Goal: Task Accomplishment & Management: Manage account settings

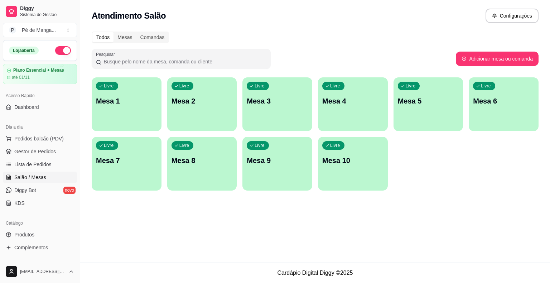
click at [139, 111] on div "Livre Mesa 1" at bounding box center [127, 99] width 70 height 45
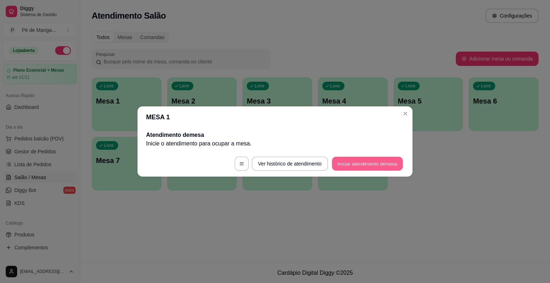
click at [371, 161] on button "Iniciar atendimento de mesa" at bounding box center [367, 164] width 71 height 14
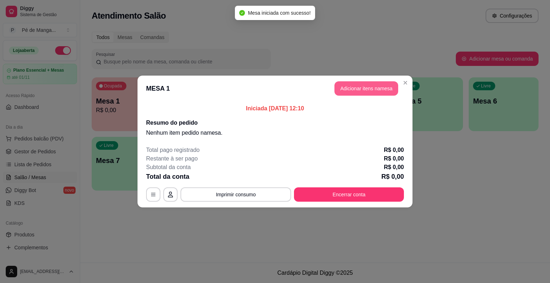
click at [378, 87] on button "Adicionar itens na mesa" at bounding box center [366, 88] width 64 height 14
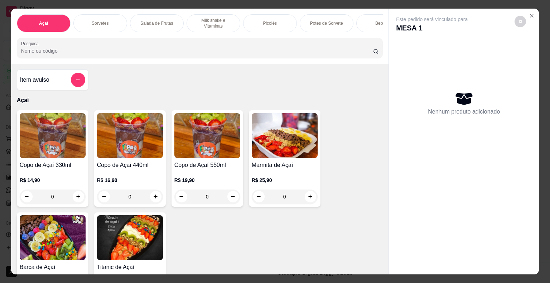
click at [338, 20] on p "Potes de Sorvete" at bounding box center [326, 23] width 33 height 6
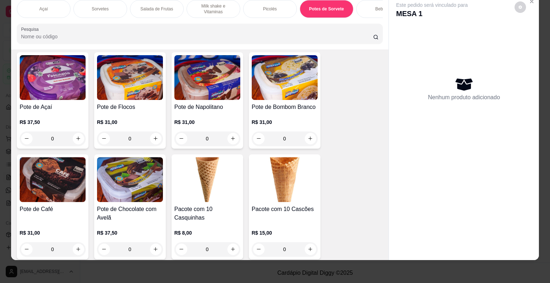
scroll to position [1357, 0]
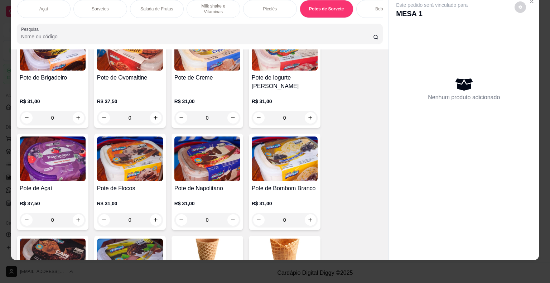
click at [60, 141] on img at bounding box center [53, 158] width 66 height 45
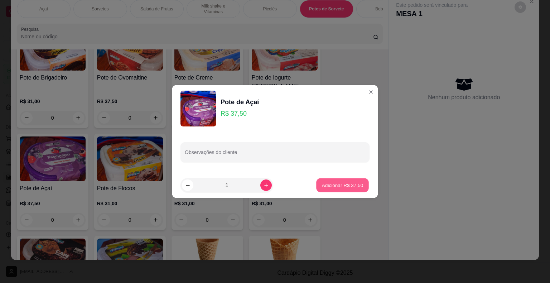
click at [328, 189] on button "Adicionar R$ 37,50" at bounding box center [342, 185] width 53 height 14
type input "1"
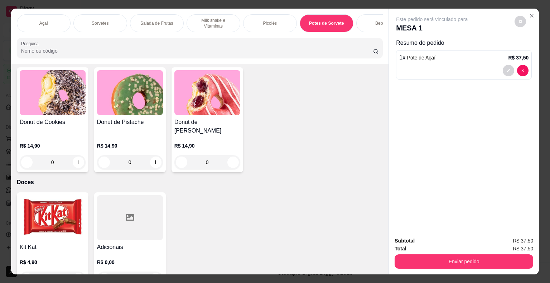
scroll to position [2223, 0]
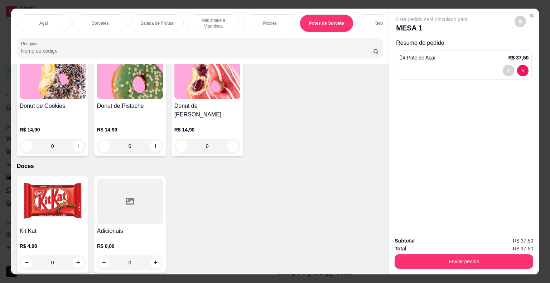
click at [150, 255] on div "0" at bounding box center [130, 262] width 66 height 14
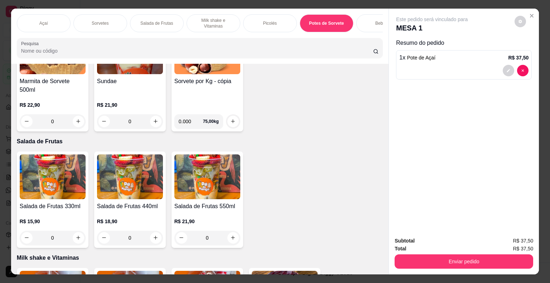
scroll to position [0, 0]
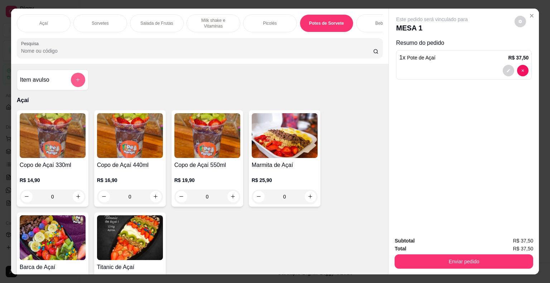
click at [76, 81] on icon "add-separate-item" at bounding box center [77, 79] width 5 height 5
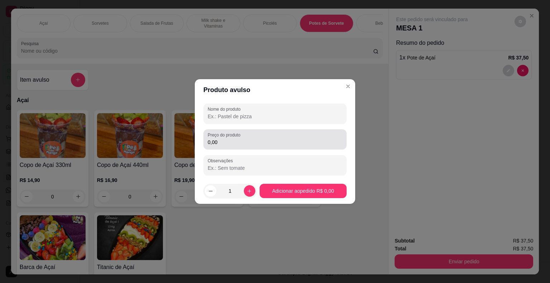
click at [227, 145] on input "0,00" at bounding box center [275, 142] width 135 height 7
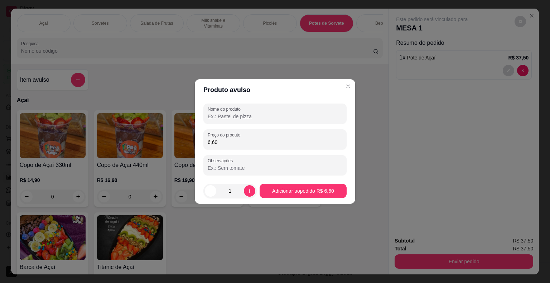
type input "6,60"
click at [254, 117] on input "Nome do produto" at bounding box center [275, 116] width 135 height 7
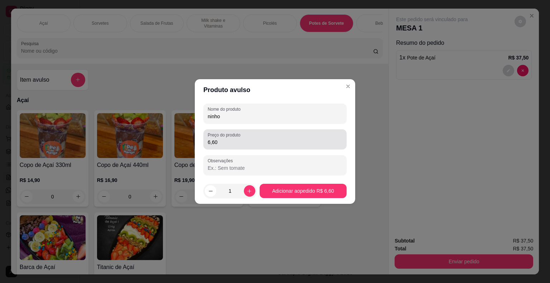
type input "ninho"
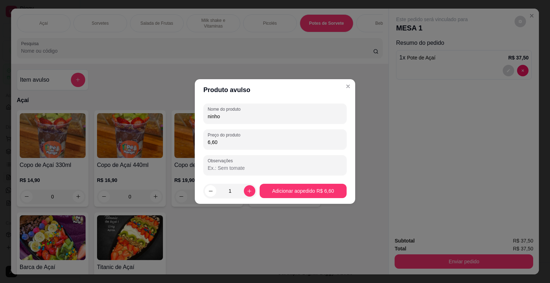
drag, startPoint x: 223, startPoint y: 143, endPoint x: 204, endPoint y: 147, distance: 18.6
click at [204, 147] on div "Preço do produto 6,60" at bounding box center [274, 139] width 143 height 20
type input "5,30"
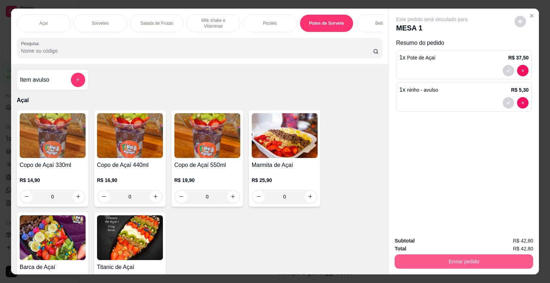
click at [494, 260] on button "Enviar pedido" at bounding box center [463, 261] width 139 height 14
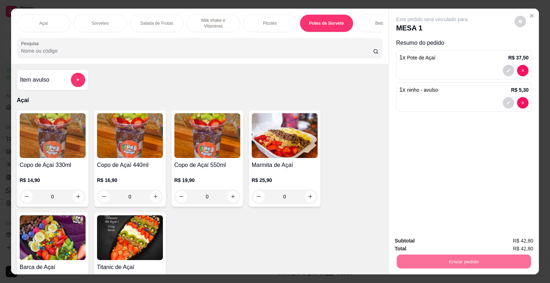
click at [520, 245] on button "Enviar pedido" at bounding box center [514, 241] width 40 height 14
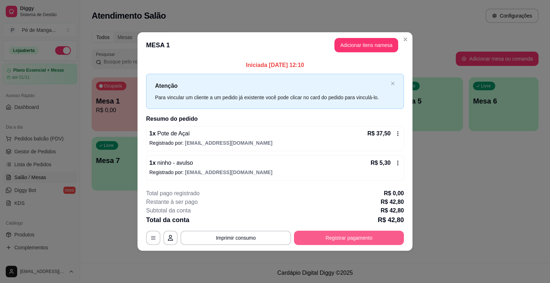
click at [334, 231] on div "**********" at bounding box center [275, 238] width 258 height 14
click at [338, 232] on button "Registrar pagamento" at bounding box center [349, 238] width 110 height 14
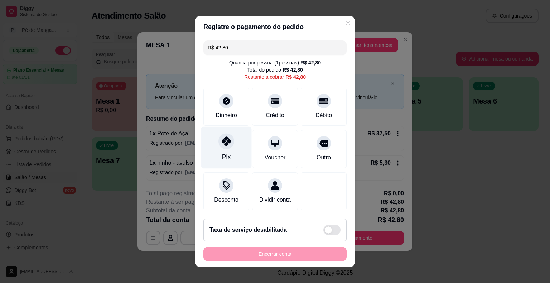
click at [227, 144] on icon at bounding box center [226, 140] width 9 height 9
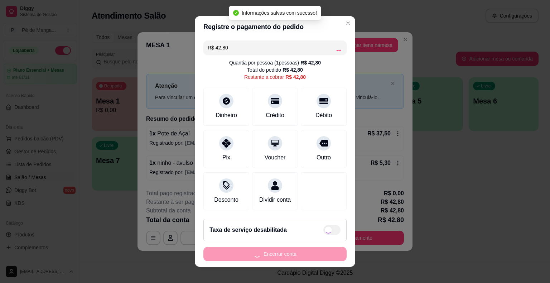
type input "R$ 0,00"
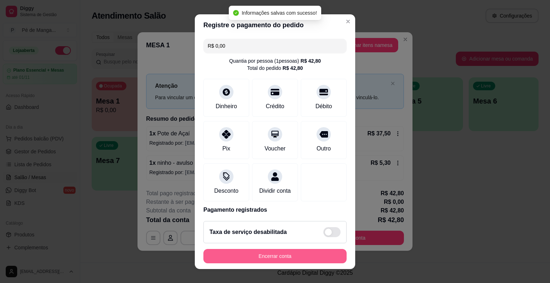
click at [282, 256] on button "Encerrar conta" at bounding box center [274, 256] width 143 height 14
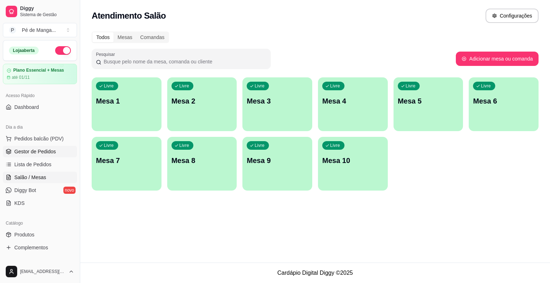
click at [52, 154] on span "Gestor de Pedidos" at bounding box center [35, 151] width 42 height 7
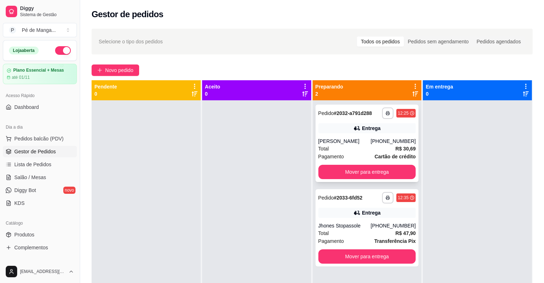
click at [328, 176] on button "Mover para entrega" at bounding box center [368, 172] width 98 height 14
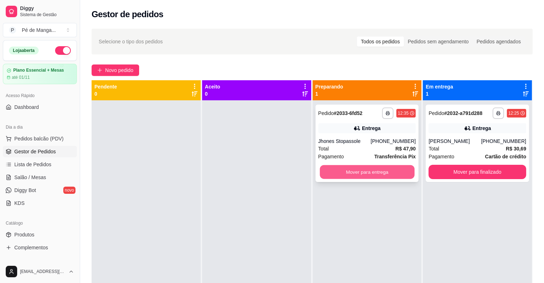
click at [338, 172] on button "Mover para entrega" at bounding box center [367, 172] width 95 height 14
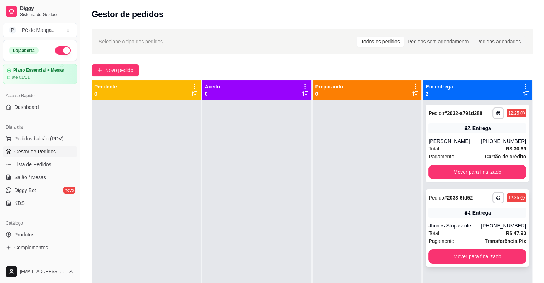
click at [470, 264] on div "**********" at bounding box center [477, 227] width 103 height 77
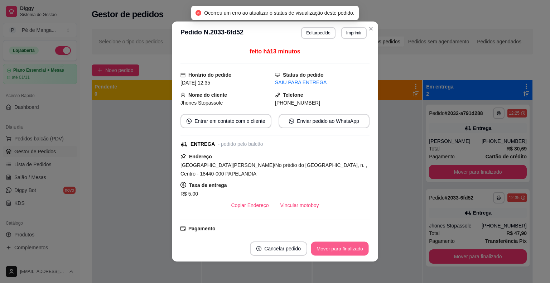
click at [345, 247] on button "Mover para finalizado" at bounding box center [340, 249] width 58 height 14
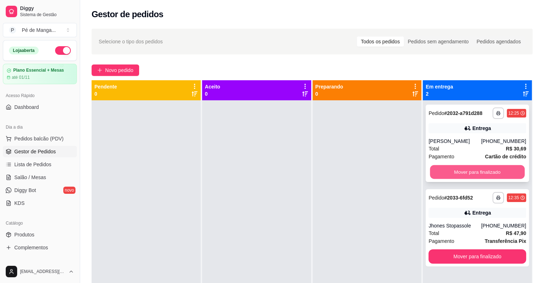
click at [475, 170] on button "Mover para finalizado" at bounding box center [477, 172] width 95 height 14
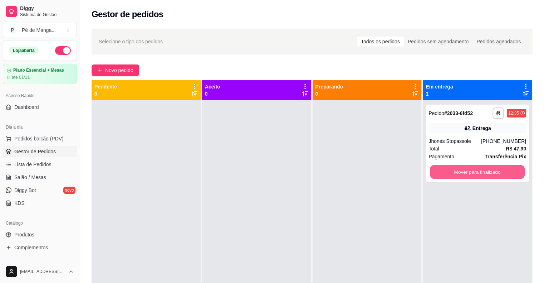
click at [475, 170] on button "Mover para finalizado" at bounding box center [477, 172] width 95 height 14
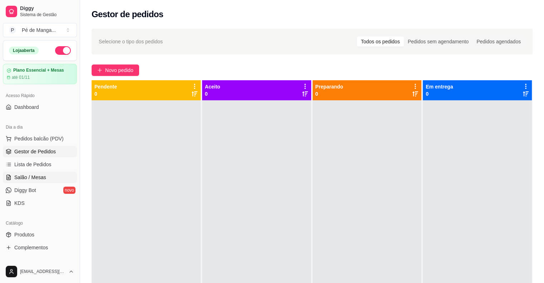
click at [60, 174] on link "Salão / Mesas" at bounding box center [40, 176] width 74 height 11
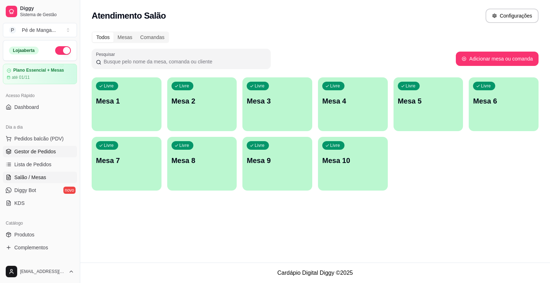
click at [57, 152] on link "Gestor de Pedidos" at bounding box center [40, 151] width 74 height 11
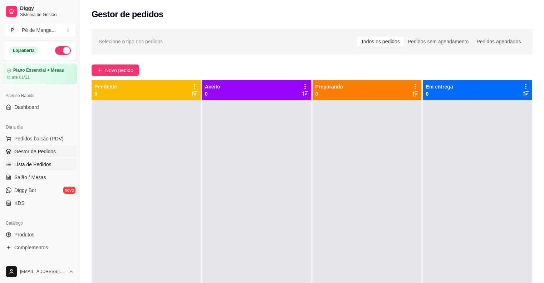
click at [50, 162] on link "Lista de Pedidos" at bounding box center [40, 164] width 74 height 11
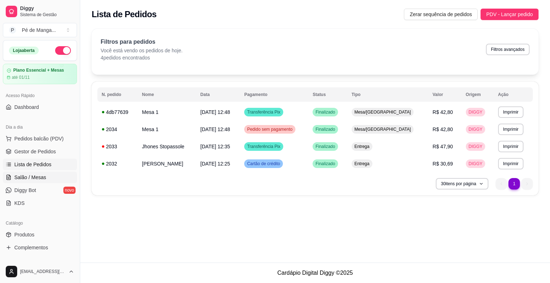
click at [54, 175] on link "Salão / Mesas" at bounding box center [40, 176] width 74 height 11
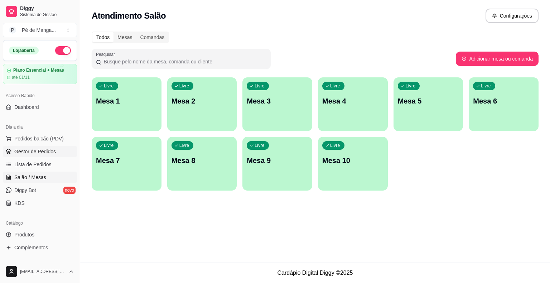
click at [34, 153] on span "Gestor de Pedidos" at bounding box center [35, 151] width 42 height 7
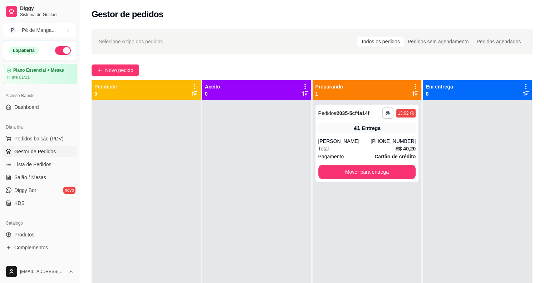
click at [67, 152] on link "Gestor de Pedidos" at bounding box center [40, 151] width 74 height 11
click at [64, 161] on link "Lista de Pedidos" at bounding box center [40, 164] width 74 height 11
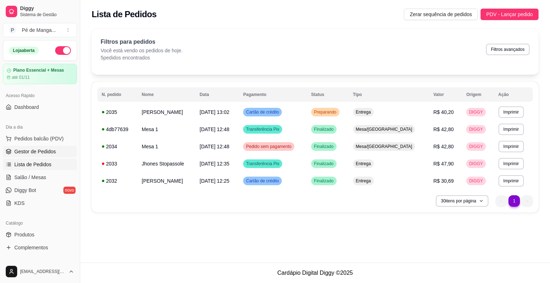
click at [36, 150] on span "Gestor de Pedidos" at bounding box center [35, 151] width 42 height 7
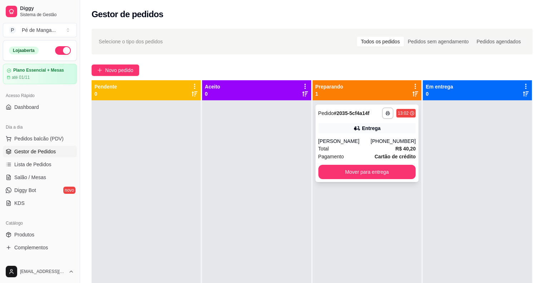
click at [377, 158] on strong "Cartão de crédito" at bounding box center [395, 157] width 41 height 6
click at [73, 167] on div "Dia a dia Pedidos balcão (PDV) Gestor de Pedidos Lista de Pedidos Salão / Mesas…" at bounding box center [40, 164] width 80 height 93
click at [42, 161] on span "Lista de Pedidos" at bounding box center [32, 164] width 37 height 7
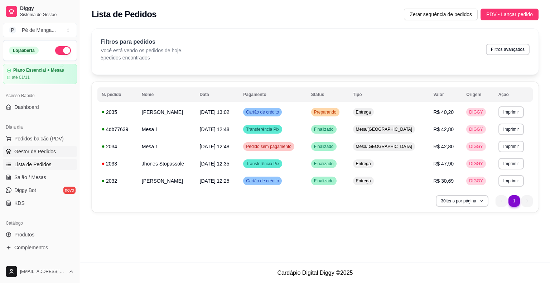
click at [44, 152] on span "Gestor de Pedidos" at bounding box center [35, 151] width 42 height 7
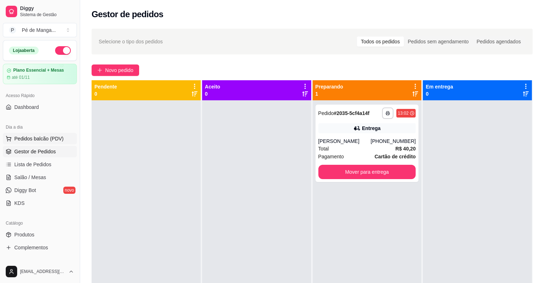
click at [24, 131] on div "Dia a dia" at bounding box center [40, 126] width 74 height 11
click at [29, 149] on span "Gestor de Pedidos" at bounding box center [35, 151] width 42 height 7
click at [38, 139] on span "Pedidos balcão (PDV)" at bounding box center [38, 138] width 49 height 7
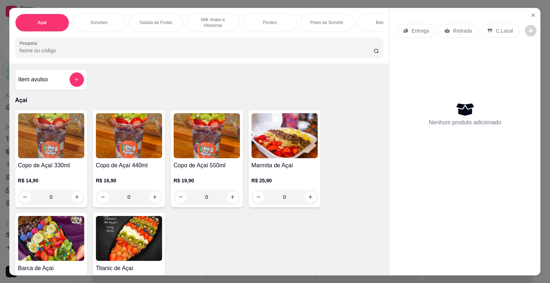
click at [38, 138] on img at bounding box center [51, 135] width 66 height 45
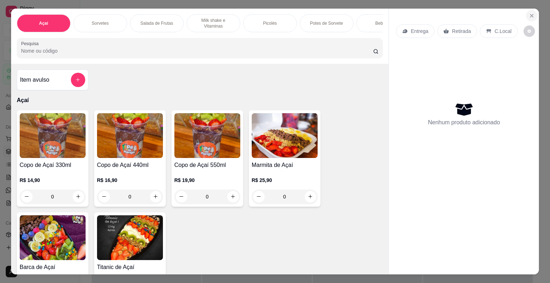
click at [527, 15] on button "Close" at bounding box center [531, 15] width 11 height 11
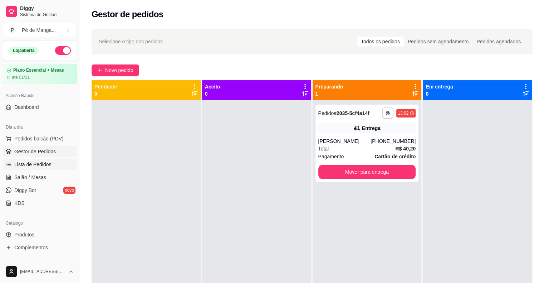
click at [62, 165] on link "Lista de Pedidos" at bounding box center [40, 164] width 74 height 11
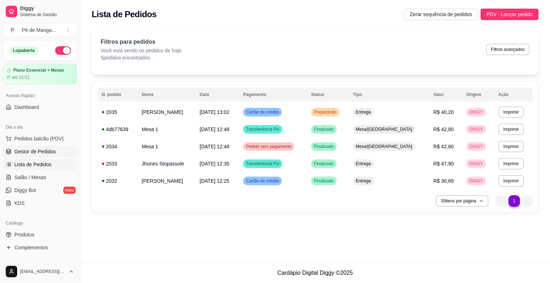
click at [57, 152] on link "Gestor de Pedidos" at bounding box center [40, 151] width 74 height 11
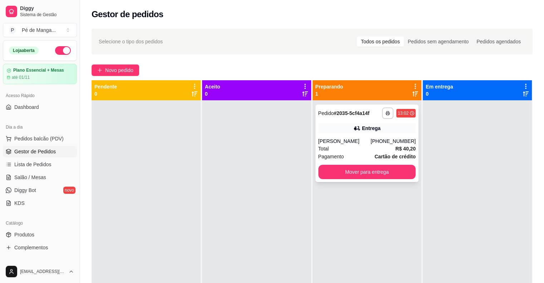
click at [360, 143] on div "[PERSON_NAME]" at bounding box center [345, 140] width 53 height 7
click at [382, 122] on div "**********" at bounding box center [367, 143] width 103 height 77
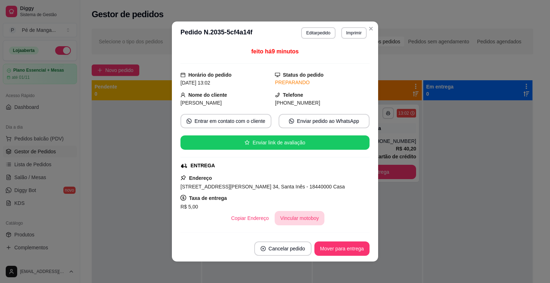
click at [308, 220] on button "Vincular motoboy" at bounding box center [300, 218] width 50 height 14
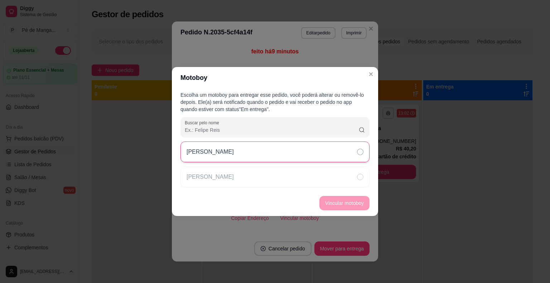
drag, startPoint x: 344, startPoint y: 150, endPoint x: 352, endPoint y: 159, distance: 11.4
click at [345, 151] on div "[PERSON_NAME]" at bounding box center [274, 151] width 189 height 21
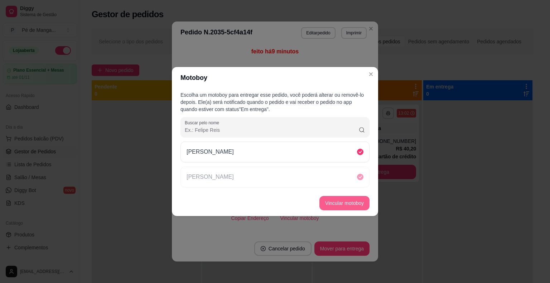
click at [358, 204] on button "Vincular motoboy" at bounding box center [344, 203] width 50 height 14
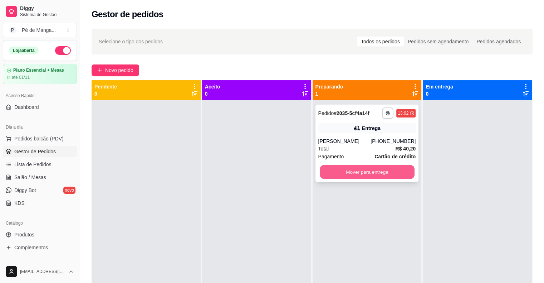
click at [369, 176] on button "Mover para entrega" at bounding box center [367, 172] width 95 height 14
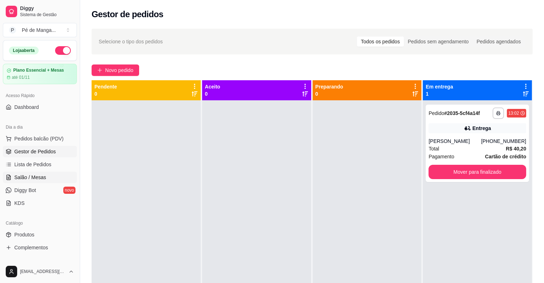
click at [34, 177] on span "Salão / Mesas" at bounding box center [30, 177] width 32 height 7
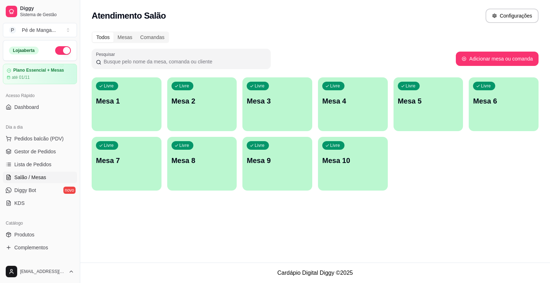
click at [129, 107] on div "Livre Mesa 1" at bounding box center [127, 99] width 70 height 45
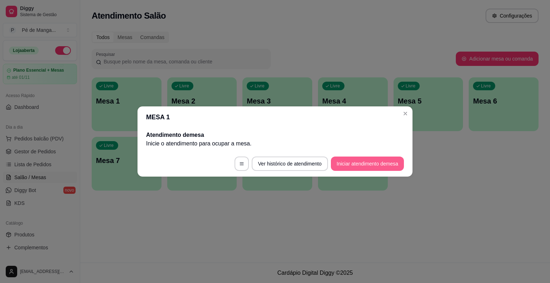
click at [346, 161] on button "Iniciar atendimento de mesa" at bounding box center [367, 163] width 73 height 14
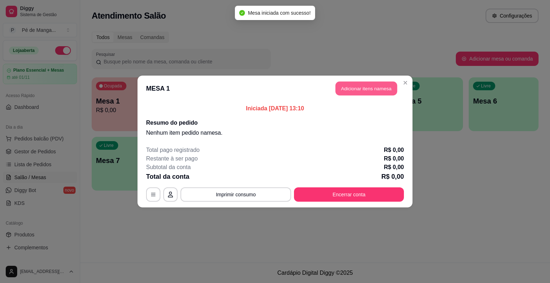
click at [361, 87] on button "Adicionar itens na mesa" at bounding box center [366, 89] width 62 height 14
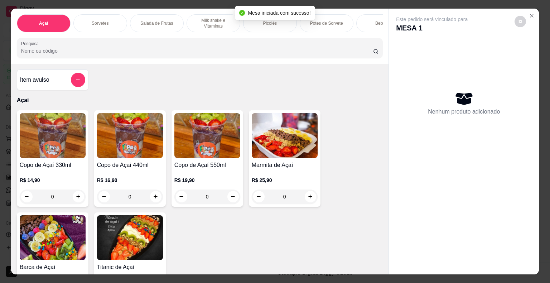
click at [263, 22] on p "Picolés" at bounding box center [270, 23] width 14 height 6
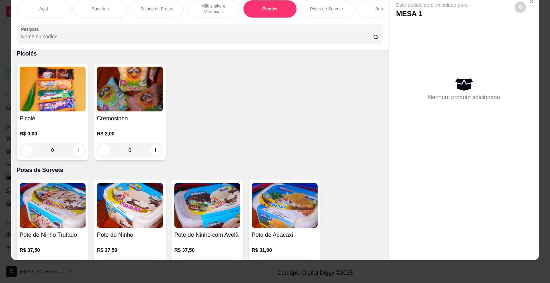
click at [78, 150] on div "0" at bounding box center [53, 150] width 66 height 14
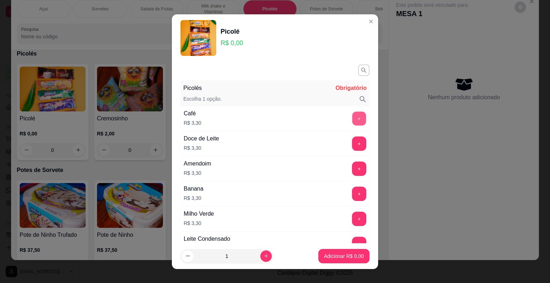
click at [352, 116] on button "+" at bounding box center [359, 118] width 14 height 14
click at [352, 117] on button "+" at bounding box center [359, 118] width 14 height 14
click at [352, 118] on button "+" at bounding box center [359, 118] width 14 height 14
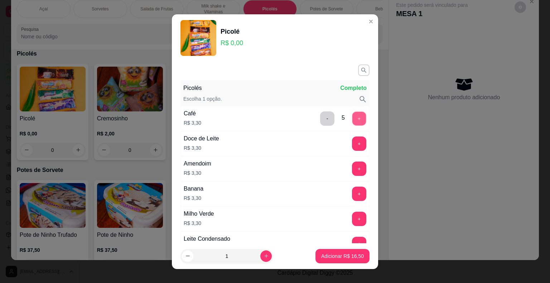
click at [352, 120] on button "+" at bounding box center [359, 118] width 14 height 14
click at [352, 121] on button "+" at bounding box center [359, 118] width 14 height 14
click at [352, 120] on button "+" at bounding box center [359, 118] width 14 height 14
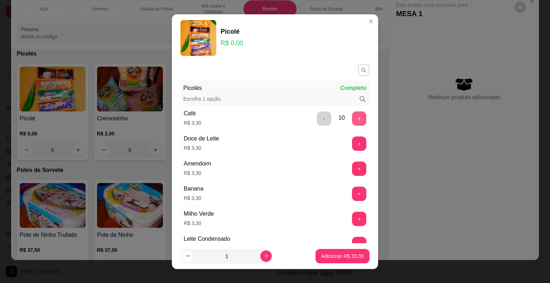
click at [352, 119] on button "+" at bounding box center [359, 118] width 14 height 14
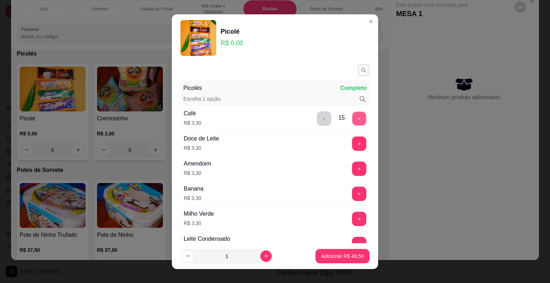
click at [352, 119] on button "+" at bounding box center [359, 118] width 14 height 14
click at [321, 252] on p "Adicionar R$ 52,80" at bounding box center [342, 255] width 43 height 7
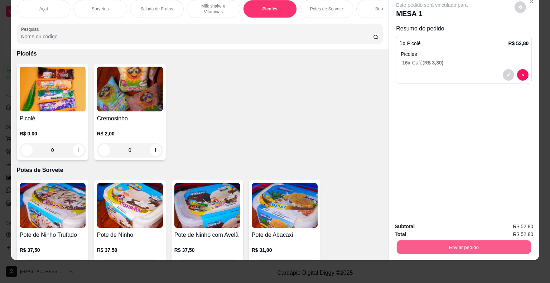
click at [471, 242] on button "Enviar pedido" at bounding box center [464, 247] width 134 height 14
click at [519, 222] on button "Enviar pedido" at bounding box center [514, 223] width 39 height 13
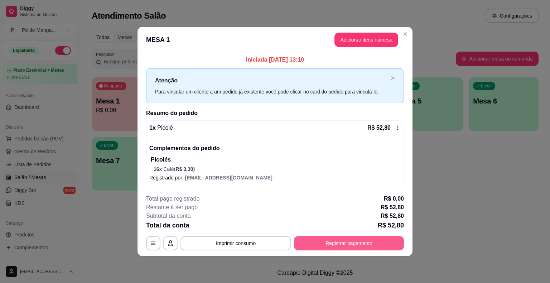
click at [367, 244] on button "Registrar pagamento" at bounding box center [349, 243] width 110 height 14
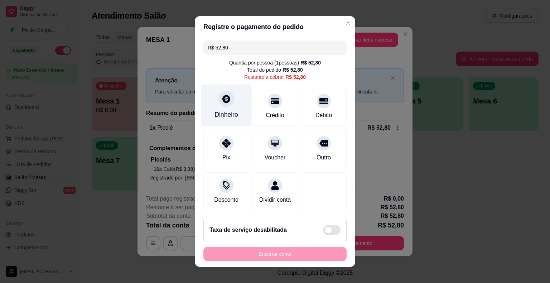
click at [222, 100] on icon at bounding box center [226, 99] width 8 height 8
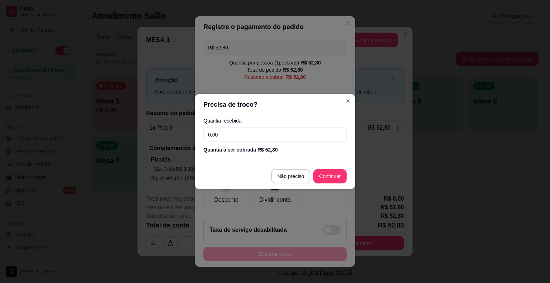
click at [240, 136] on input "0,00" at bounding box center [274, 134] width 143 height 14
type input "52,80"
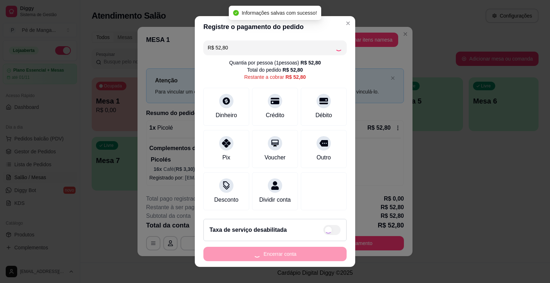
type input "R$ 0,00"
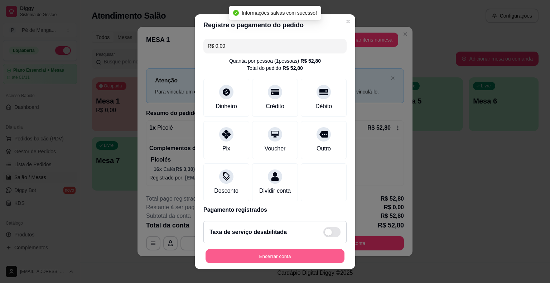
click at [257, 251] on button "Encerrar conta" at bounding box center [274, 256] width 139 height 14
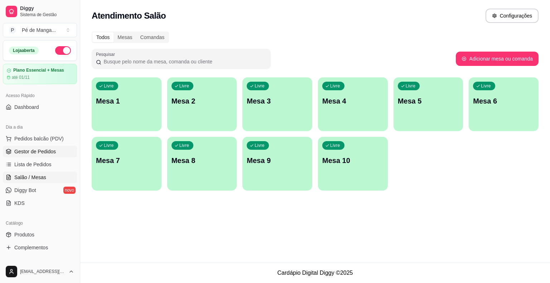
click at [21, 154] on span "Gestor de Pedidos" at bounding box center [35, 151] width 42 height 7
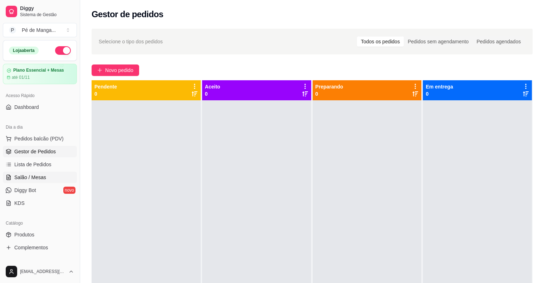
click at [23, 175] on span "Salão / Mesas" at bounding box center [30, 177] width 32 height 7
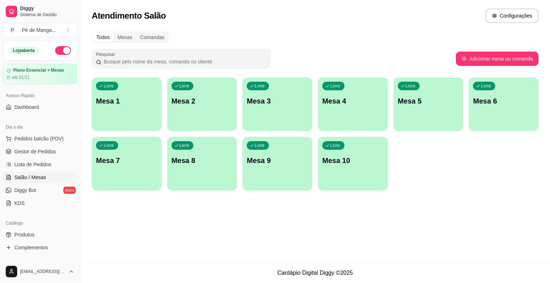
click at [119, 78] on div "Todos Mesas Comandas Pesquisar Adicionar mesa ou comanda Livre Mesa 1 Livre Mes…" at bounding box center [315, 113] width 470 height 172
click at [125, 102] on p "Mesa 1" at bounding box center [126, 101] width 61 height 10
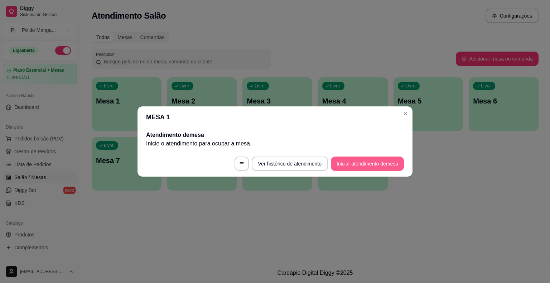
click at [378, 163] on button "Iniciar atendimento de mesa" at bounding box center [367, 163] width 73 height 14
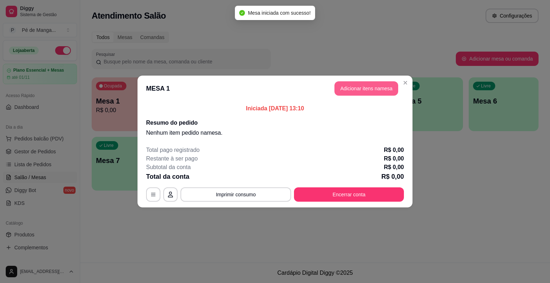
click at [358, 86] on button "Adicionar itens na mesa" at bounding box center [366, 88] width 64 height 14
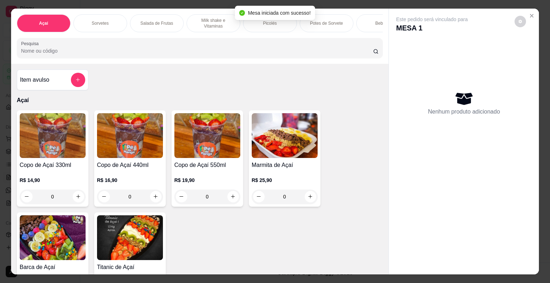
click at [258, 21] on div "Picolés" at bounding box center [270, 23] width 54 height 18
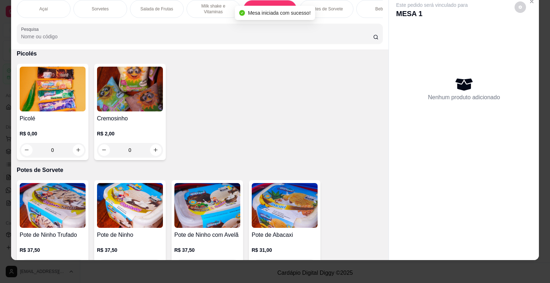
click at [75, 148] on div "0" at bounding box center [53, 150] width 66 height 14
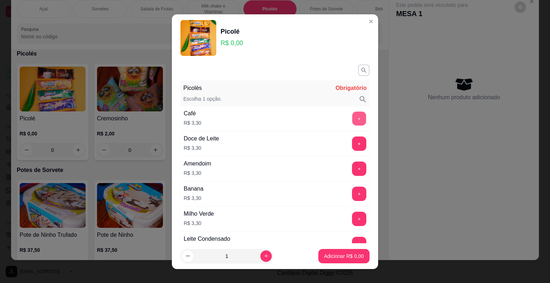
click at [352, 120] on button "+" at bounding box center [359, 118] width 14 height 14
click at [345, 257] on p "Adicionar R$ 6,60" at bounding box center [344, 255] width 40 height 7
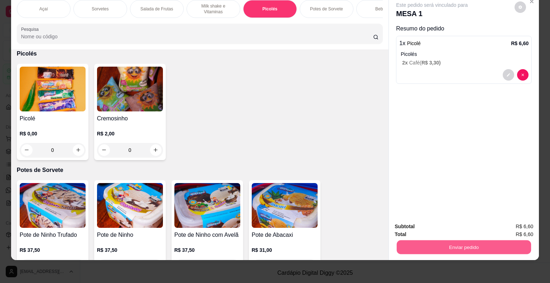
click at [481, 240] on button "Enviar pedido" at bounding box center [464, 247] width 134 height 14
click at [527, 227] on button "Enviar pedido" at bounding box center [514, 223] width 39 height 13
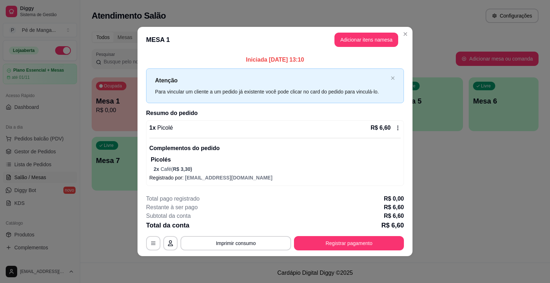
click at [355, 240] on button "Registrar pagamento" at bounding box center [349, 243] width 110 height 14
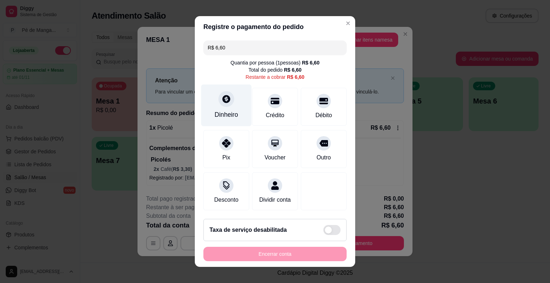
click at [227, 99] on icon at bounding box center [226, 98] width 9 height 9
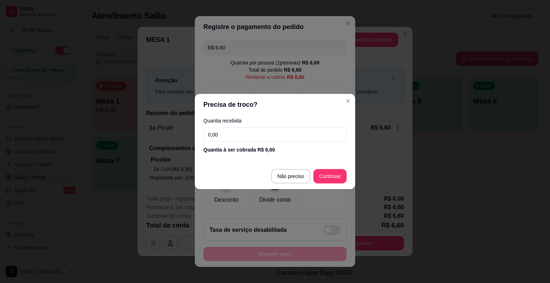
click at [254, 138] on input "0,00" at bounding box center [274, 134] width 143 height 14
type input "6,60"
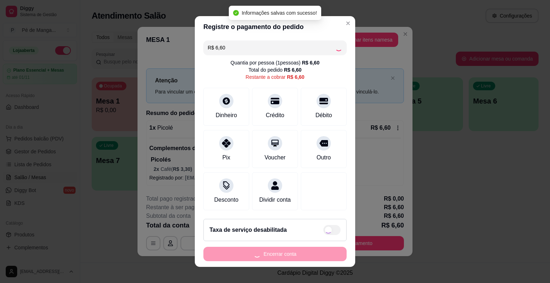
type input "R$ 0,00"
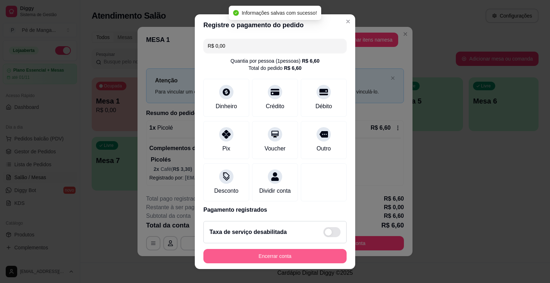
click at [296, 255] on button "Encerrar conta" at bounding box center [274, 256] width 143 height 14
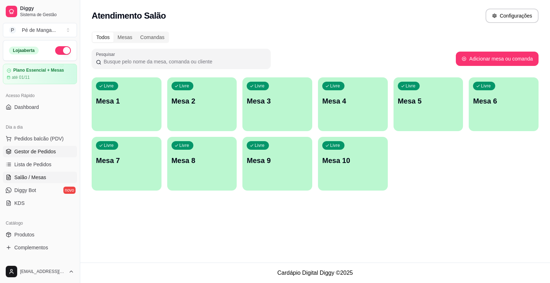
click at [49, 151] on span "Gestor de Pedidos" at bounding box center [35, 151] width 42 height 7
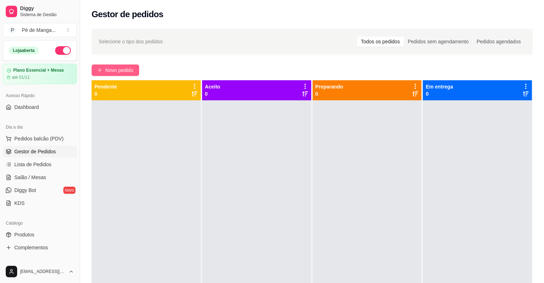
click at [118, 67] on span "Novo pedido" at bounding box center [119, 70] width 28 height 8
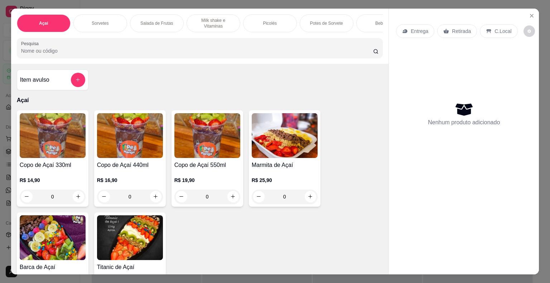
click at [76, 197] on div "0" at bounding box center [53, 196] width 66 height 14
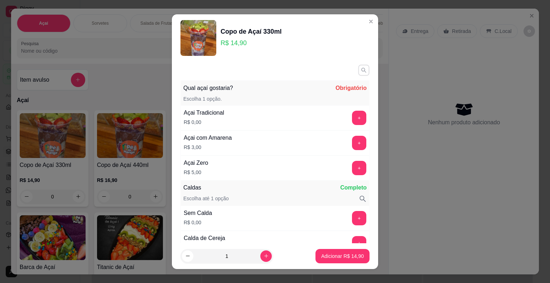
click at [360, 70] on icon "button" at bounding box center [363, 70] width 6 height 6
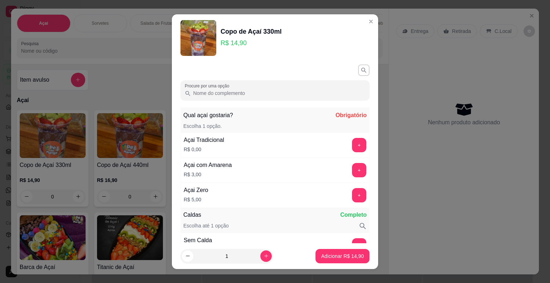
drag, startPoint x: 248, startPoint y: 94, endPoint x: 248, endPoint y: 91, distance: 3.7
click at [248, 91] on input "Procure por uma opção" at bounding box center [278, 92] width 174 height 7
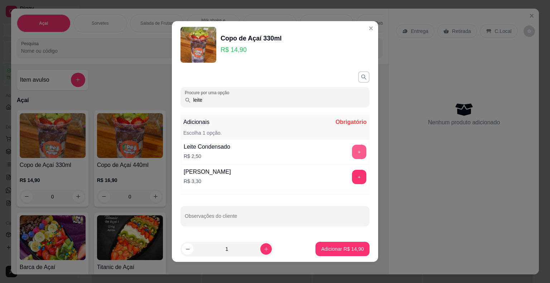
type input "leite"
click at [352, 150] on button "+" at bounding box center [359, 152] width 14 height 14
click at [354, 174] on button "+" at bounding box center [359, 177] width 14 height 14
drag, startPoint x: 270, startPoint y: 97, endPoint x: 109, endPoint y: 82, distance: 162.1
click at [107, 83] on div "Copo de Açaí 330ml R$ 14,90 Procure por uma opção leite Adicionais Completo Esc…" at bounding box center [275, 141] width 550 height 283
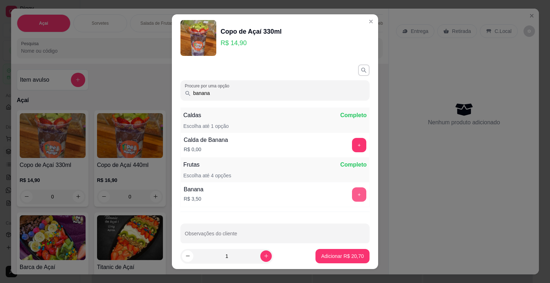
type input "banana"
click at [352, 190] on button "+" at bounding box center [359, 194] width 14 height 14
drag, startPoint x: 250, startPoint y: 94, endPoint x: 30, endPoint y: 108, distance: 220.6
click at [27, 110] on div "Copo de Açaí 330ml R$ 14,90 Procure por uma opção banana Caldas Completo Escolh…" at bounding box center [275, 141] width 550 height 283
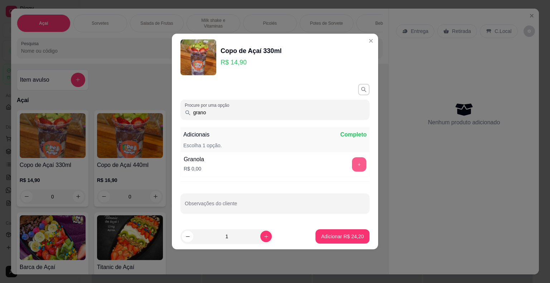
type input "grano"
click at [356, 161] on button "+" at bounding box center [359, 164] width 14 height 14
drag, startPoint x: 279, startPoint y: 115, endPoint x: 81, endPoint y: 107, distance: 198.1
click at [81, 107] on div "Copo de Açaí 330ml R$ 14,90 Procure por uma opção grano Adicionais Completo Esc…" at bounding box center [275, 141] width 550 height 283
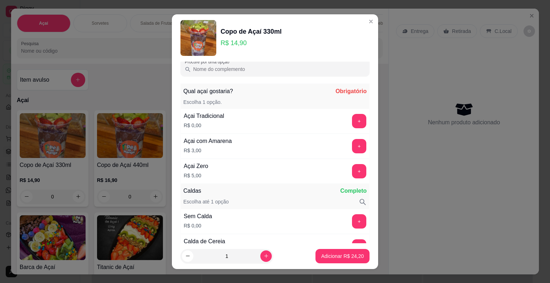
scroll to position [36, 0]
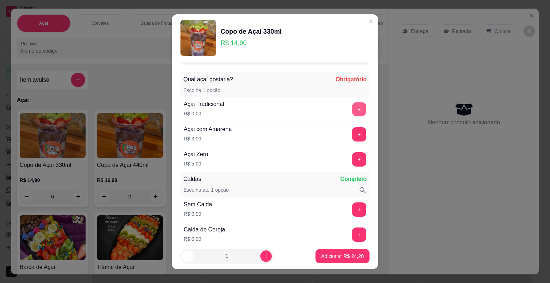
click at [352, 107] on button "+" at bounding box center [359, 109] width 14 height 14
click at [352, 208] on button "+" at bounding box center [359, 209] width 14 height 14
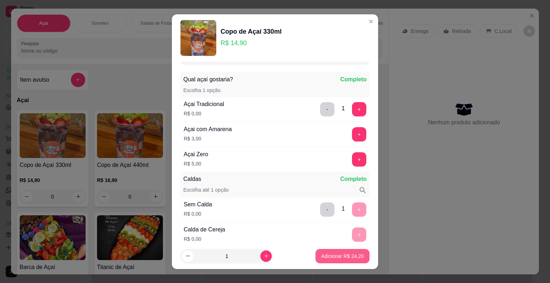
click at [334, 258] on p "Adicionar R$ 24,20" at bounding box center [342, 255] width 43 height 7
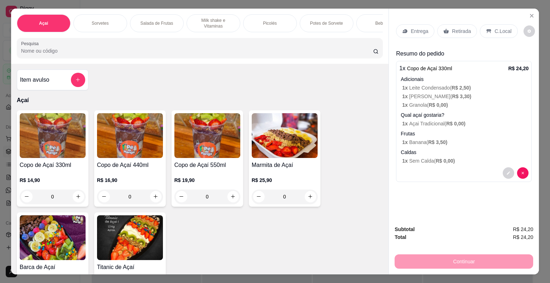
click at [75, 198] on div "0" at bounding box center [53, 196] width 66 height 14
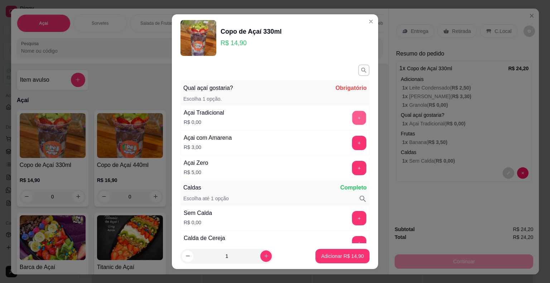
click at [352, 120] on button "+" at bounding box center [359, 118] width 14 height 14
click at [352, 212] on button "+" at bounding box center [359, 218] width 14 height 14
click at [358, 67] on button "button" at bounding box center [363, 69] width 11 height 11
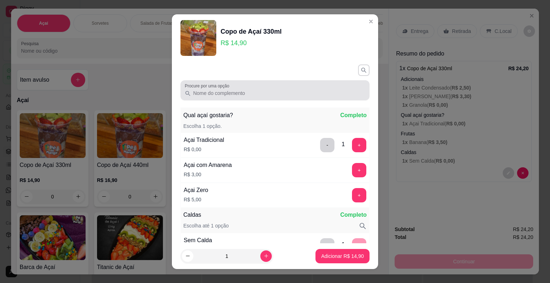
click at [256, 94] on input "Procure por uma opção" at bounding box center [278, 92] width 174 height 7
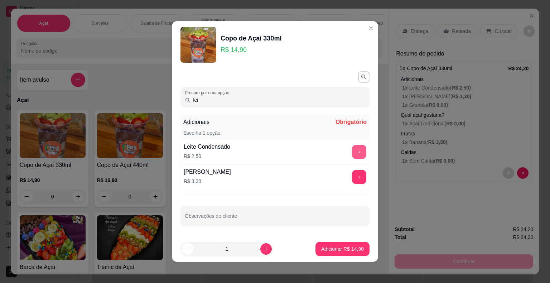
type input "lei"
click at [352, 154] on button "+" at bounding box center [359, 152] width 14 height 14
click at [352, 177] on button "+" at bounding box center [359, 177] width 14 height 14
drag, startPoint x: 259, startPoint y: 103, endPoint x: 101, endPoint y: 117, distance: 158.8
click at [100, 117] on div "Copo de Açaí 330ml R$ 14,90 Procure por uma opção lei Adicionais Completo Escol…" at bounding box center [275, 141] width 550 height 283
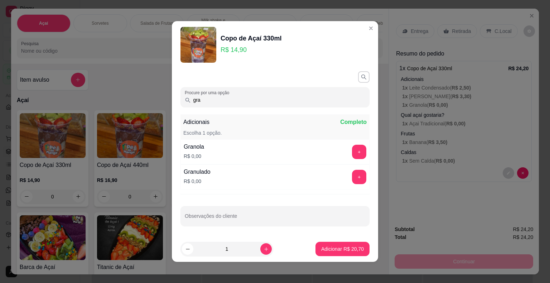
type input "gra"
click at [352, 150] on button "+" at bounding box center [359, 152] width 14 height 14
drag, startPoint x: 218, startPoint y: 92, endPoint x: 156, endPoint y: 92, distance: 61.6
click at [156, 92] on div "Copo de Açaí 330ml R$ 14,90 Procure por uma opção gra Adicionais Completo Escol…" at bounding box center [275, 141] width 550 height 283
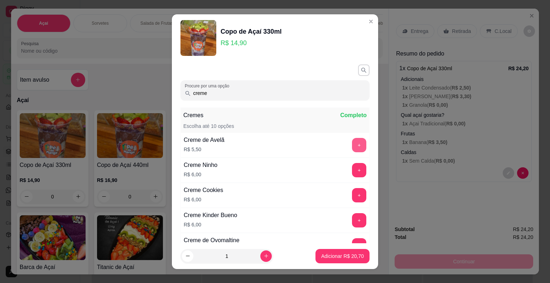
type input "creme"
click at [352, 143] on button "+" at bounding box center [359, 145] width 14 height 14
click at [338, 257] on p "Adicionar R$ 26,20" at bounding box center [343, 255] width 42 height 7
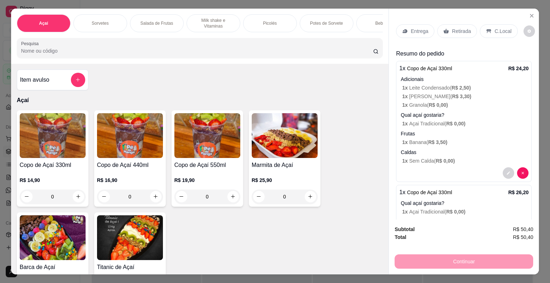
click at [413, 30] on p "Entrega" at bounding box center [420, 31] width 18 height 7
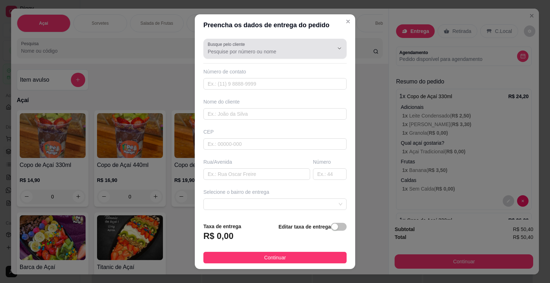
click at [242, 53] on input "Busque pelo cliente" at bounding box center [265, 51] width 115 height 7
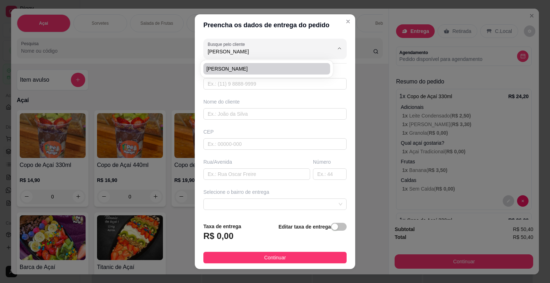
click at [248, 71] on span "[PERSON_NAME]" at bounding box center [263, 68] width 114 height 7
type input "[PERSON_NAME]"
type input "15996509788"
type input "[PERSON_NAME]"
type input "Dr. [PERSON_NAME]"
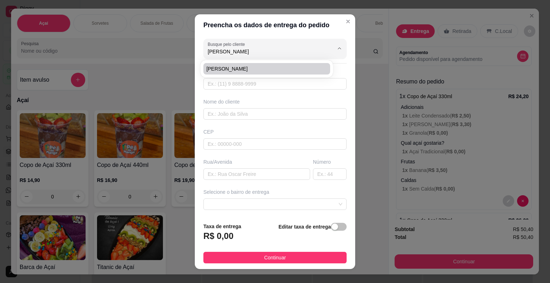
type input "206"
type input "Itaberá"
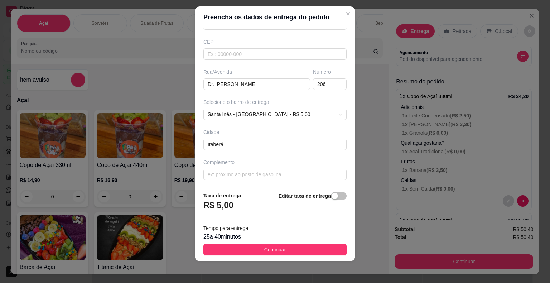
scroll to position [9, 0]
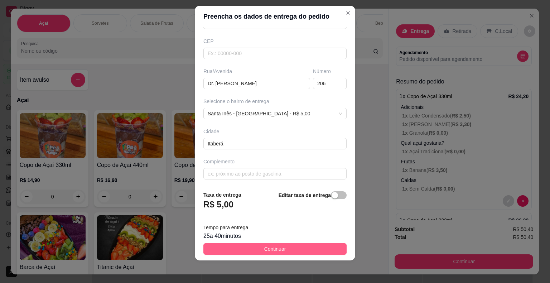
type input "[PERSON_NAME]"
click at [282, 245] on button "Continuar" at bounding box center [274, 248] width 143 height 11
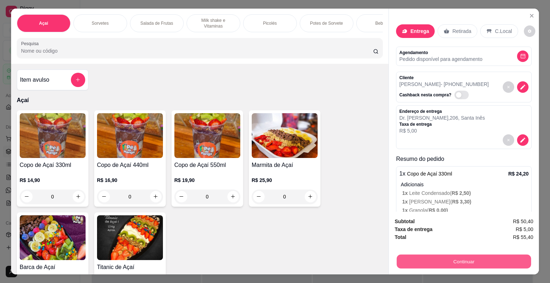
click at [475, 262] on button "Continuar" at bounding box center [464, 261] width 134 height 14
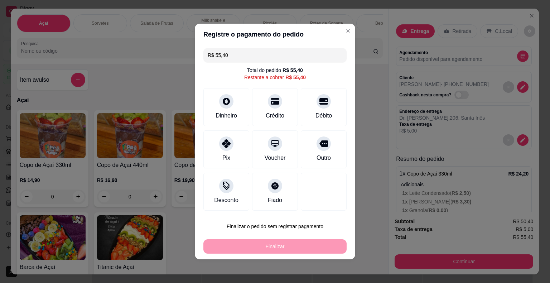
click at [223, 150] on div "Pix" at bounding box center [226, 149] width 46 height 38
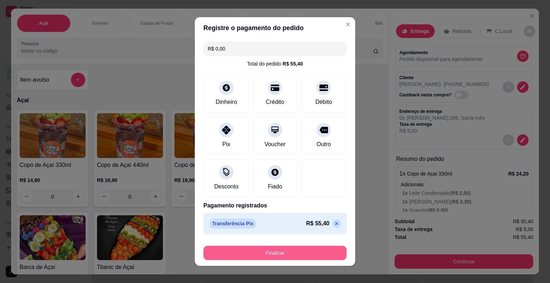
click at [229, 250] on button "Finalizar" at bounding box center [274, 253] width 143 height 14
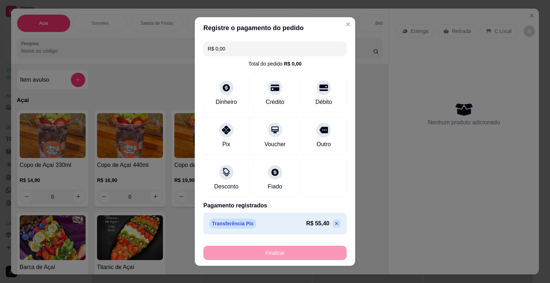
type input "-R$ 55,40"
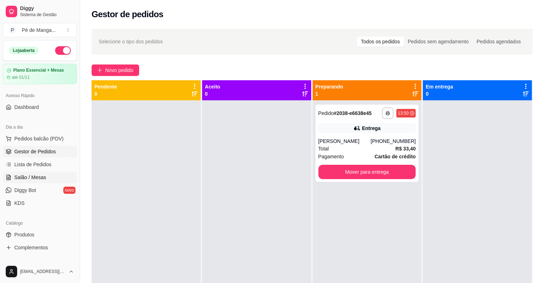
click at [21, 177] on span "Salão / Mesas" at bounding box center [30, 177] width 32 height 7
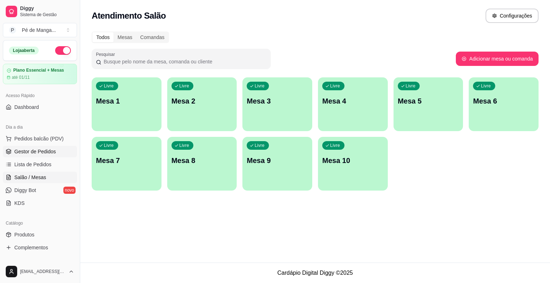
click at [28, 146] on link "Gestor de Pedidos" at bounding box center [40, 151] width 74 height 11
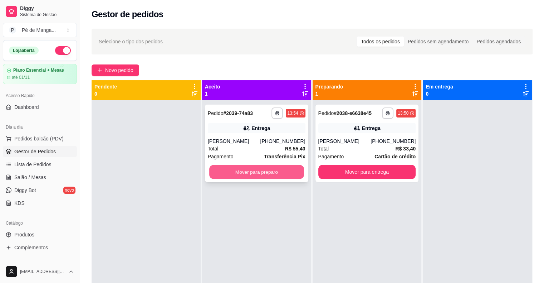
click at [258, 173] on button "Mover para preparo" at bounding box center [256, 172] width 95 height 14
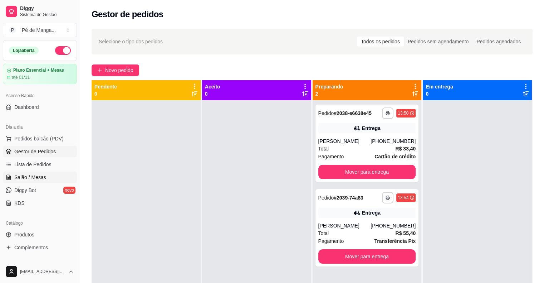
click at [43, 177] on span "Salão / Mesas" at bounding box center [30, 177] width 32 height 7
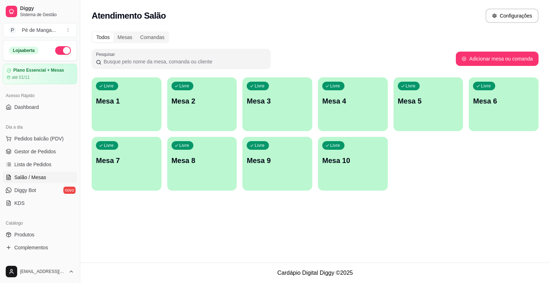
click at [123, 105] on div "Livre Mesa 1" at bounding box center [127, 99] width 70 height 45
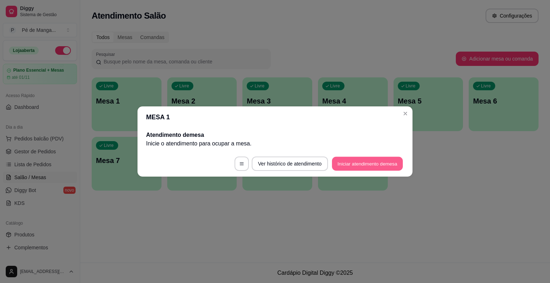
click at [395, 165] on button "Iniciar atendimento de mesa" at bounding box center [367, 164] width 71 height 14
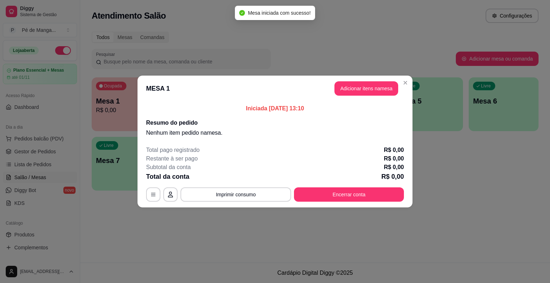
click at [399, 88] on header "MESA 1 Adicionar itens na mesa" at bounding box center [274, 89] width 275 height 26
click at [384, 89] on button "Adicionar itens na mesa" at bounding box center [366, 88] width 64 height 14
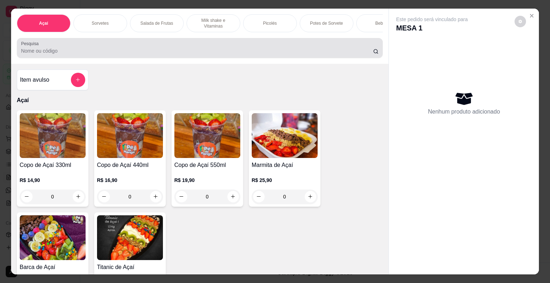
click at [89, 48] on div at bounding box center [200, 48] width 358 height 14
click at [122, 49] on div at bounding box center [200, 48] width 358 height 14
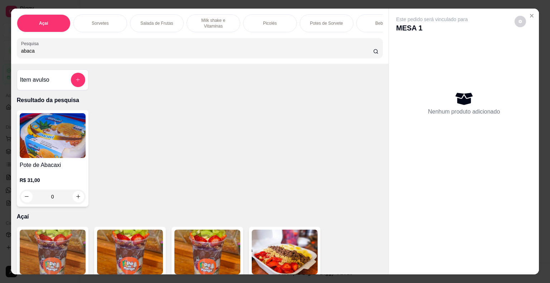
type input "abaca"
click at [50, 134] on img at bounding box center [53, 135] width 66 height 45
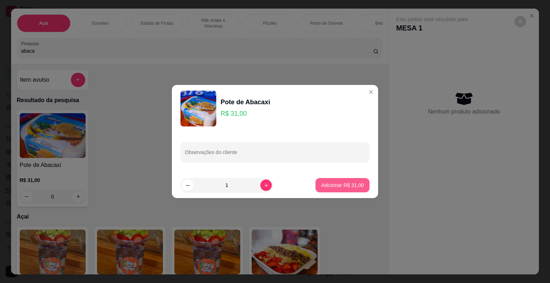
click at [336, 186] on p "Adicionar R$ 31,00" at bounding box center [342, 184] width 43 height 7
type input "1"
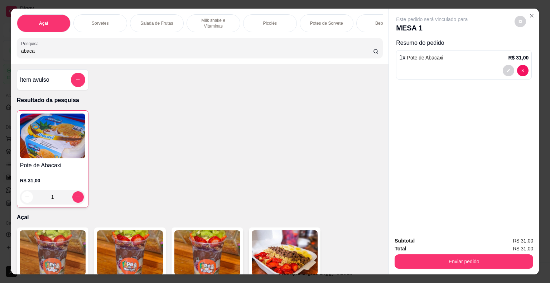
click at [11, 62] on div "Açaí Sorvetes Salada de Frutas Milk shake e Vitaminas Picolés Potes de Sorvete …" at bounding box center [200, 36] width 378 height 55
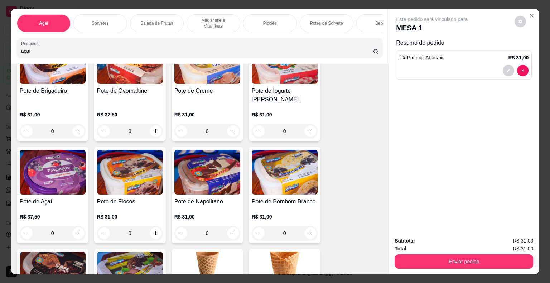
scroll to position [1718, 0]
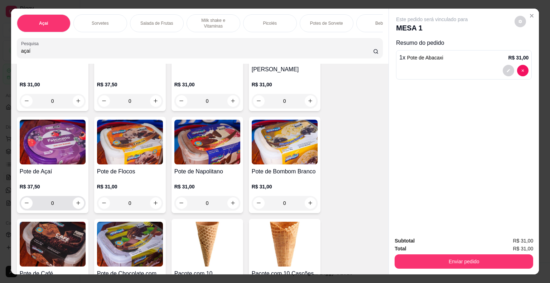
type input "açaí"
click at [80, 197] on button "increase-product-quantity" at bounding box center [78, 202] width 11 height 11
type input "1"
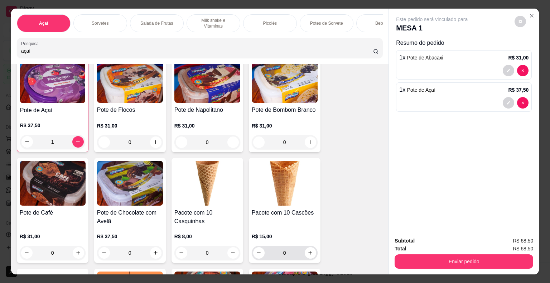
scroll to position [1790, 0]
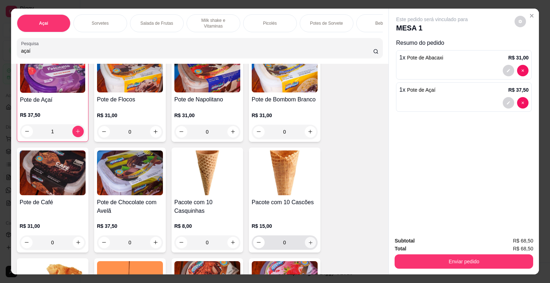
click at [309, 237] on button "increase-product-quantity" at bounding box center [310, 242] width 11 height 11
type input "1"
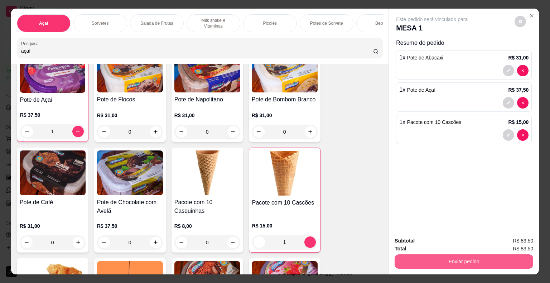
click at [505, 259] on button "Enviar pedido" at bounding box center [463, 261] width 139 height 14
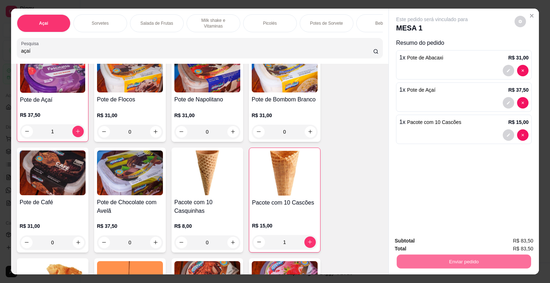
click at [518, 240] on button "Enviar pedido" at bounding box center [514, 241] width 40 height 14
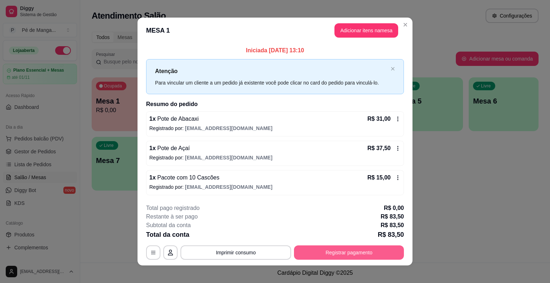
click at [344, 253] on button "Registrar pagamento" at bounding box center [349, 252] width 110 height 14
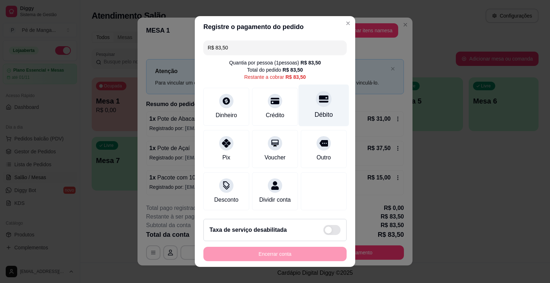
click at [335, 113] on div "Débito" at bounding box center [324, 105] width 50 height 42
type input "R$ 0,00"
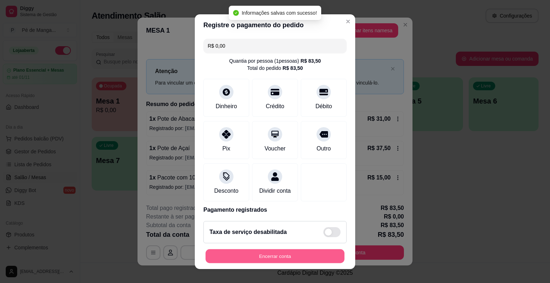
click at [284, 257] on button "Encerrar conta" at bounding box center [274, 256] width 139 height 14
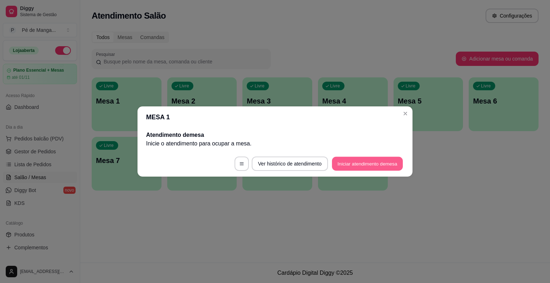
click at [374, 160] on button "Iniciar atendimento de mesa" at bounding box center [367, 164] width 71 height 14
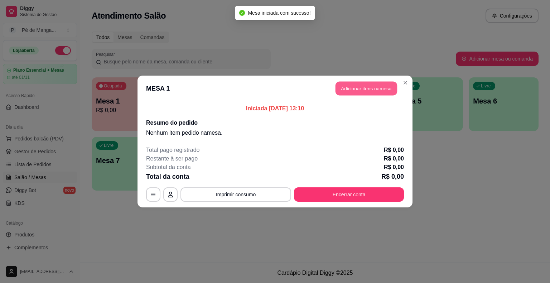
click at [365, 86] on button "Adicionar itens na mesa" at bounding box center [366, 89] width 62 height 14
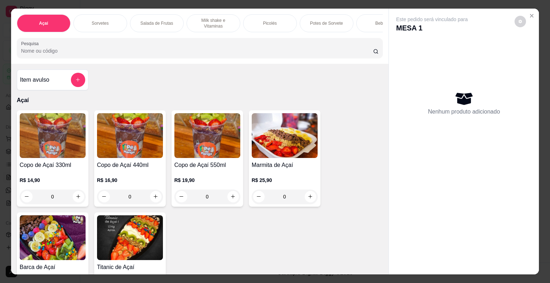
click at [100, 20] on p "Sorvetes" at bounding box center [100, 23] width 17 height 6
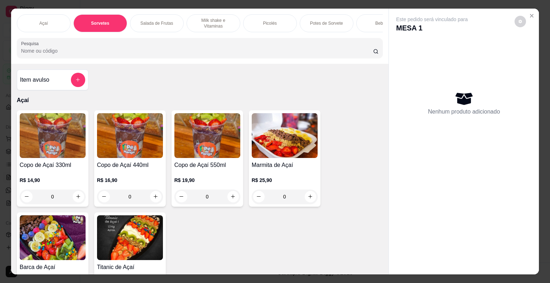
scroll to position [17, 0]
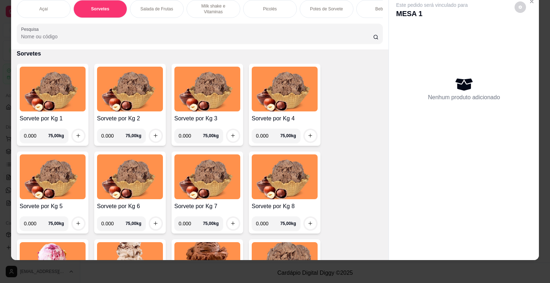
click at [30, 134] on input "0.000" at bounding box center [36, 135] width 24 height 14
click at [31, 135] on input "0.000" at bounding box center [36, 135] width 24 height 14
click at [33, 135] on input "0.000" at bounding box center [36, 135] width 24 height 14
type input "0.256"
click at [76, 135] on icon "increase-product-quantity" at bounding box center [78, 136] width 4 height 4
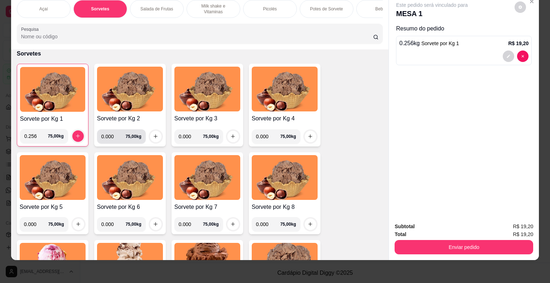
click at [111, 137] on input "0.000" at bounding box center [113, 136] width 24 height 14
click at [109, 135] on input "0.000" at bounding box center [113, 136] width 24 height 14
click at [157, 135] on button "increase-product-quantity" at bounding box center [155, 136] width 11 height 11
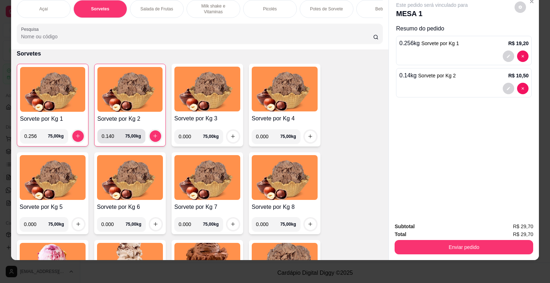
click at [110, 132] on input "0.140" at bounding box center [114, 136] width 24 height 14
type input "0.146"
click at [152, 133] on icon "increase-product-quantity" at bounding box center [154, 135] width 5 height 5
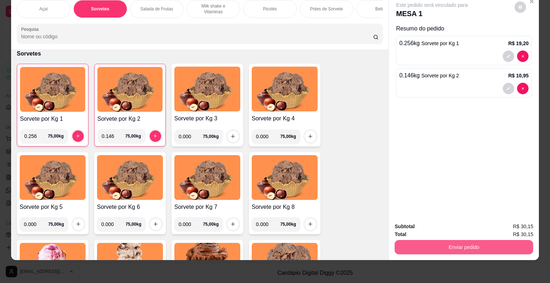
click at [455, 241] on button "Enviar pedido" at bounding box center [463, 247] width 139 height 14
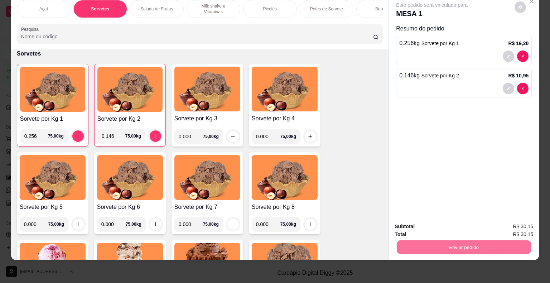
click at [516, 223] on button "Enviar pedido" at bounding box center [514, 223] width 39 height 13
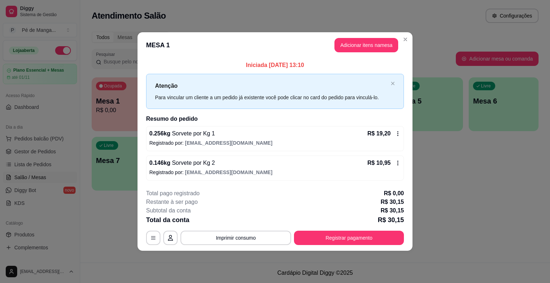
click at [411, 37] on header "MESA 1 Adicionar itens na mesa" at bounding box center [274, 45] width 275 height 26
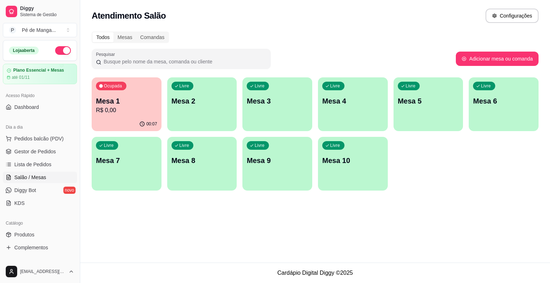
click at [176, 110] on div "Livre Mesa 2" at bounding box center [202, 99] width 70 height 45
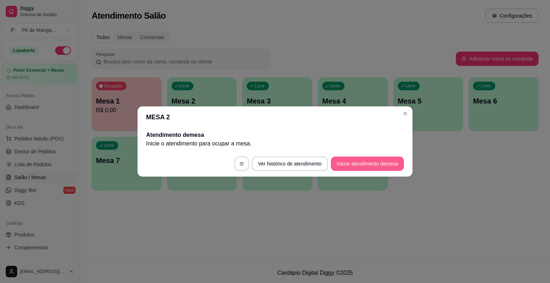
click at [365, 161] on button "Iniciar atendimento de mesa" at bounding box center [367, 163] width 73 height 14
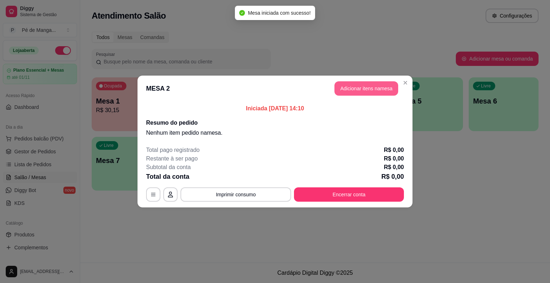
click at [375, 87] on button "Adicionar itens na mesa" at bounding box center [366, 88] width 64 height 14
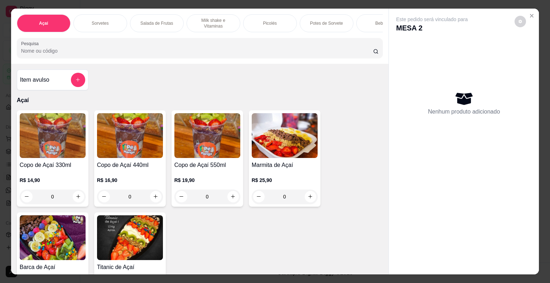
click at [378, 22] on p "Bebidas" at bounding box center [382, 23] width 15 height 6
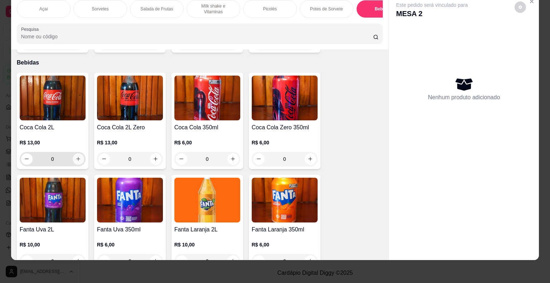
click at [73, 153] on button "increase-product-quantity" at bounding box center [78, 158] width 11 height 11
type input "1"
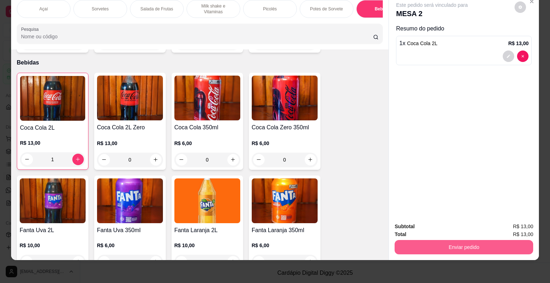
click at [432, 246] on button "Enviar pedido" at bounding box center [463, 247] width 139 height 14
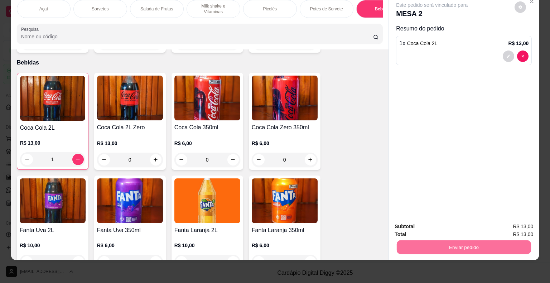
click at [525, 224] on button "Enviar pedido" at bounding box center [514, 224] width 40 height 14
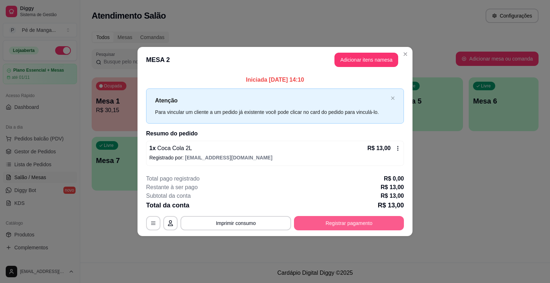
click at [373, 218] on button "Registrar pagamento" at bounding box center [349, 223] width 110 height 14
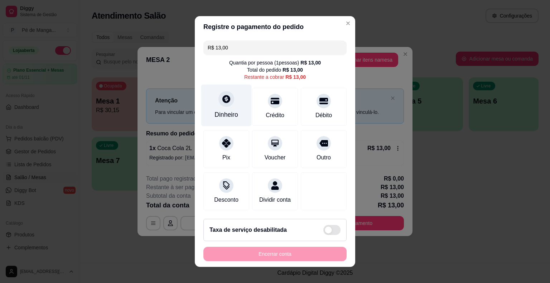
click at [231, 112] on div "Dinheiro" at bounding box center [226, 114] width 24 height 9
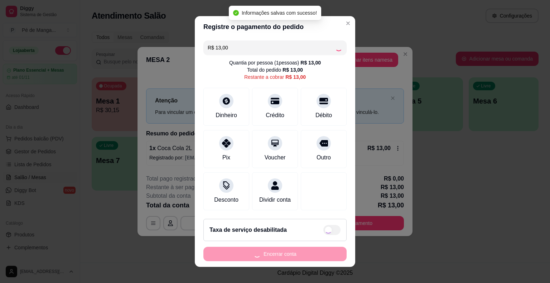
type input "R$ 0,00"
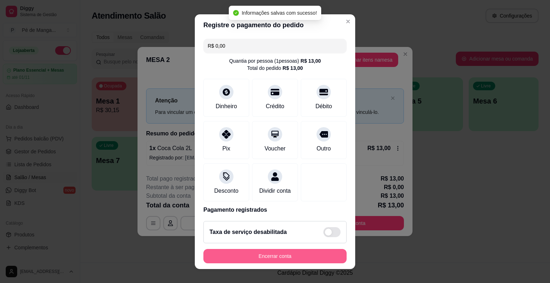
click at [305, 258] on button "Encerrar conta" at bounding box center [274, 256] width 143 height 14
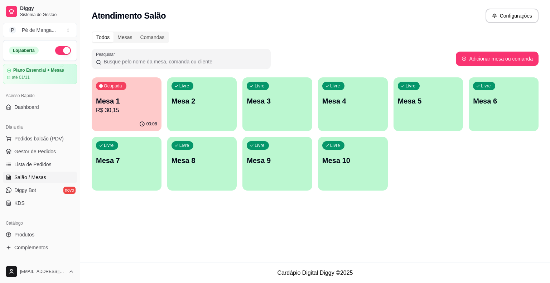
click at [118, 107] on p "R$ 30,15" at bounding box center [126, 110] width 61 height 9
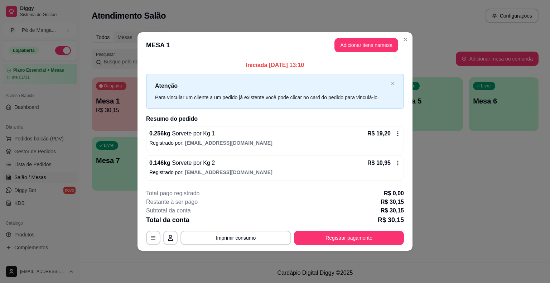
click at [365, 47] on button "Adicionar itens na mesa" at bounding box center [366, 45] width 64 height 14
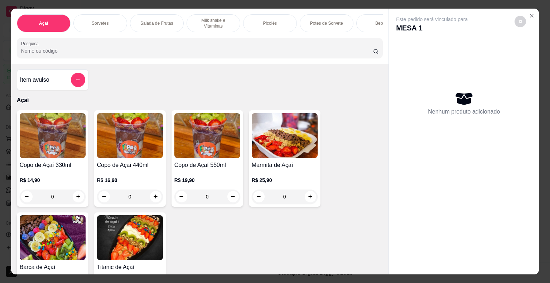
click at [90, 16] on div "Sorvetes" at bounding box center [100, 23] width 54 height 18
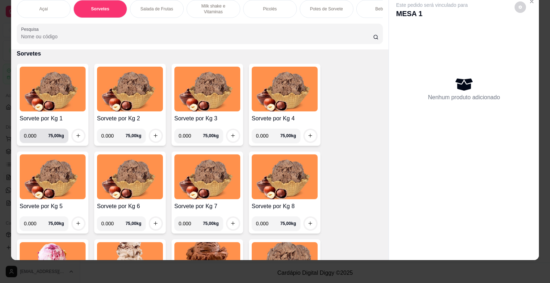
click at [33, 136] on input "0.000" at bounding box center [36, 135] width 24 height 14
type input "0.162"
click at [78, 139] on button "increase-product-quantity" at bounding box center [78, 135] width 11 height 11
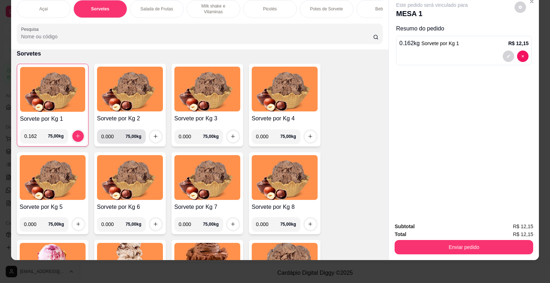
click at [112, 135] on input "0.000" at bounding box center [113, 136] width 24 height 14
type input "0.144"
click at [154, 135] on icon "increase-product-quantity" at bounding box center [156, 136] width 4 height 4
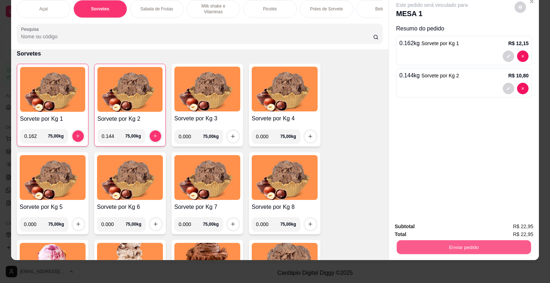
click at [447, 244] on button "Enviar pedido" at bounding box center [464, 247] width 134 height 14
click at [514, 225] on button "Enviar pedido" at bounding box center [514, 224] width 40 height 14
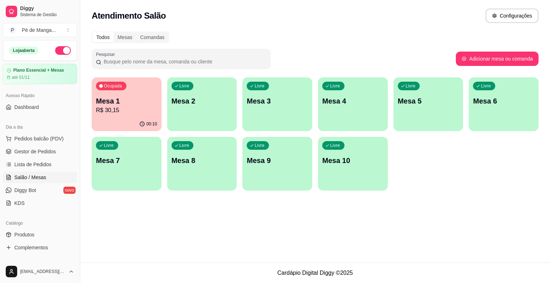
click at [198, 112] on div "Livre Mesa 2" at bounding box center [202, 99] width 70 height 45
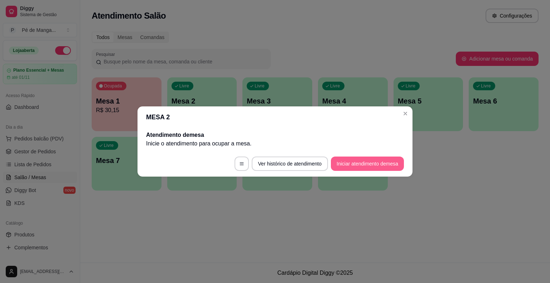
click at [361, 165] on button "Iniciar atendimento de mesa" at bounding box center [367, 163] width 73 height 14
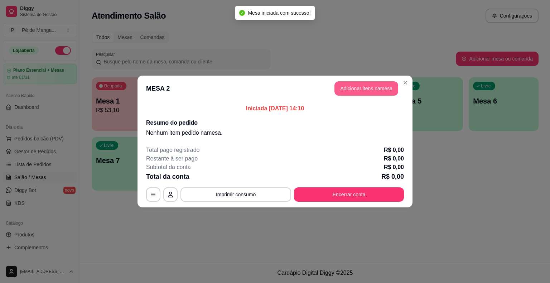
click at [365, 89] on button "Adicionar itens na mesa" at bounding box center [366, 88] width 64 height 14
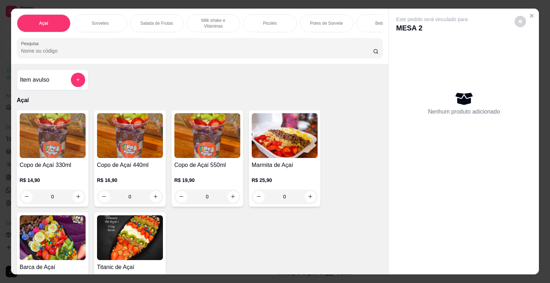
click at [101, 24] on div "Sorvetes" at bounding box center [100, 23] width 54 height 18
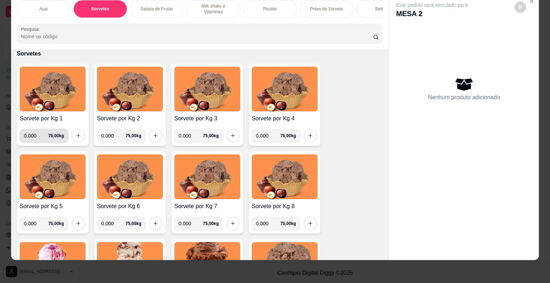
click at [34, 134] on input "0.000" at bounding box center [36, 135] width 24 height 14
type input "0.216"
click at [73, 132] on button "increase-product-quantity" at bounding box center [78, 135] width 11 height 11
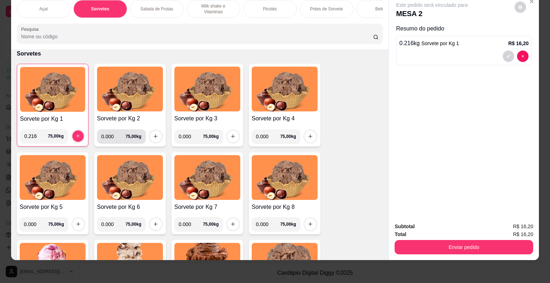
click at [113, 140] on input "0.000" at bounding box center [113, 136] width 24 height 14
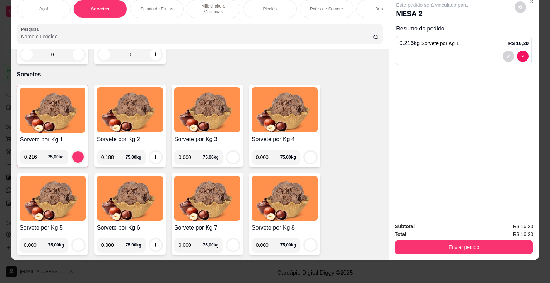
scroll to position [215, 0]
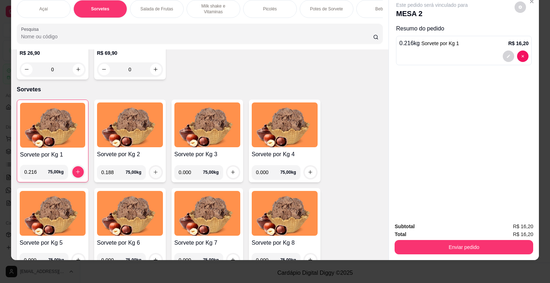
type input "0.188"
click at [153, 172] on icon "increase-product-quantity" at bounding box center [155, 171] width 5 height 5
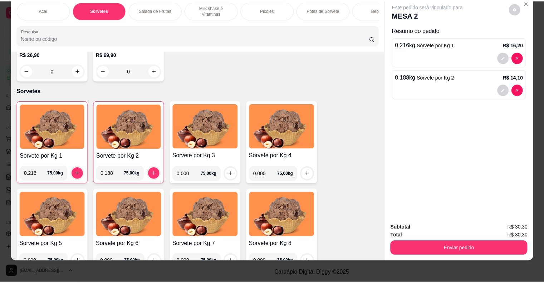
scroll to position [0, 0]
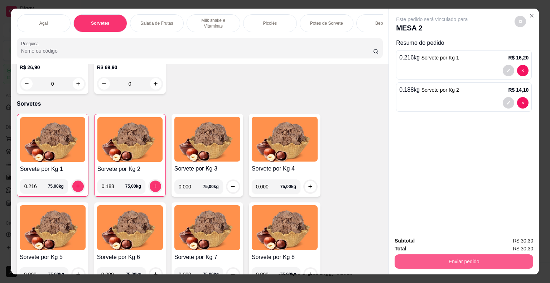
click at [485, 263] on button "Enviar pedido" at bounding box center [463, 261] width 139 height 14
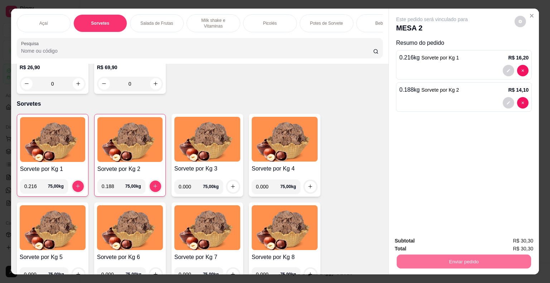
click at [512, 244] on button "Enviar pedido" at bounding box center [514, 240] width 39 height 13
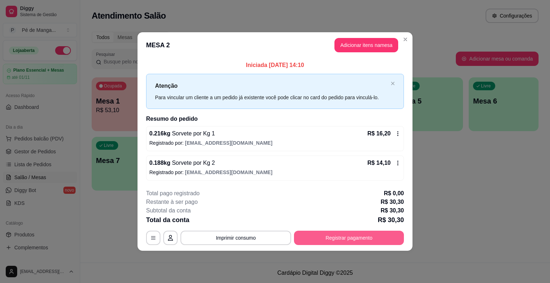
click at [393, 238] on button "Registrar pagamento" at bounding box center [349, 238] width 110 height 14
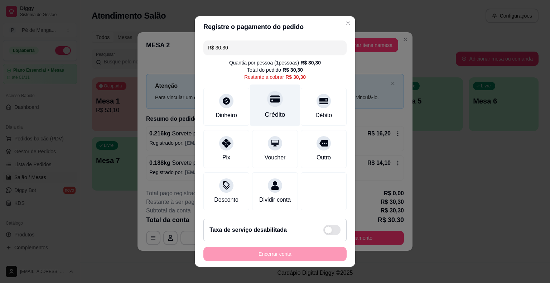
click at [267, 116] on div "Crédito" at bounding box center [275, 114] width 20 height 9
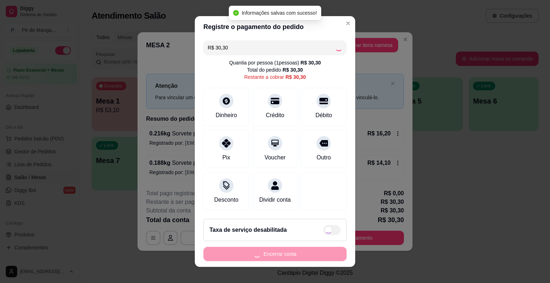
type input "R$ 0,00"
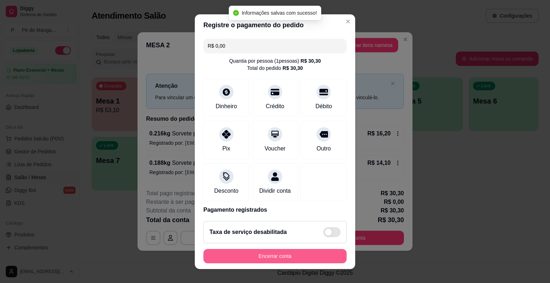
click at [270, 257] on button "Encerrar conta" at bounding box center [274, 256] width 143 height 14
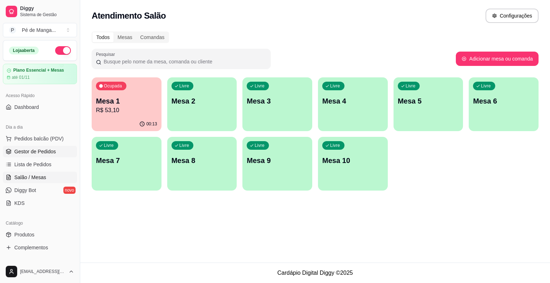
click at [29, 152] on span "Gestor de Pedidos" at bounding box center [35, 151] width 42 height 7
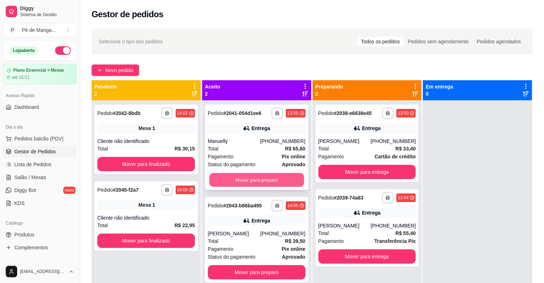
click at [273, 183] on button "Mover para preparo" at bounding box center [256, 180] width 95 height 14
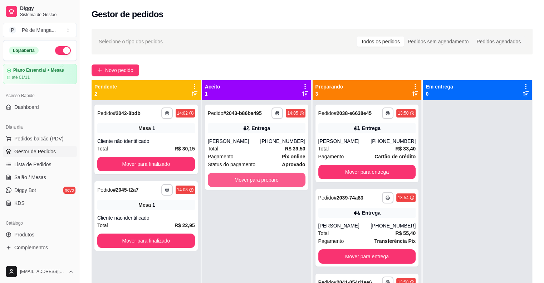
click at [273, 183] on button "Mover para preparo" at bounding box center [257, 180] width 98 height 14
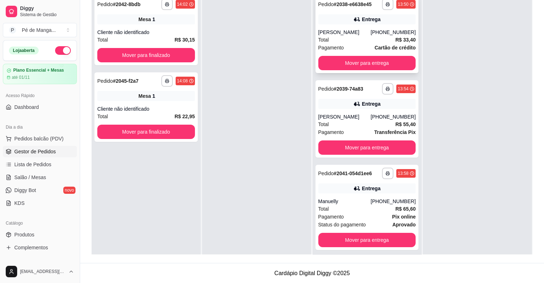
click at [343, 34] on div "[PERSON_NAME]" at bounding box center [345, 32] width 53 height 7
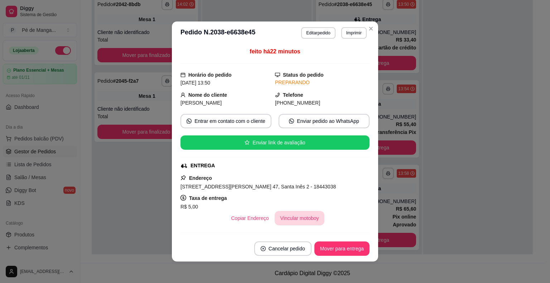
click at [291, 218] on button "Vincular motoboy" at bounding box center [300, 218] width 50 height 14
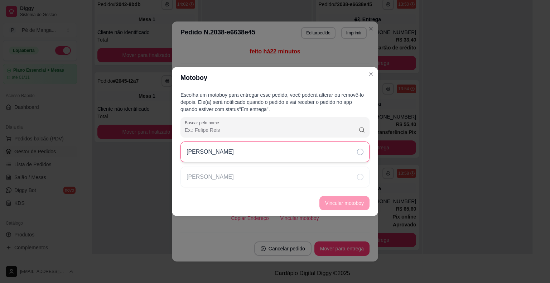
drag, startPoint x: 273, startPoint y: 157, endPoint x: 277, endPoint y: 160, distance: 5.4
click at [273, 157] on div "[PERSON_NAME]" at bounding box center [274, 151] width 189 height 21
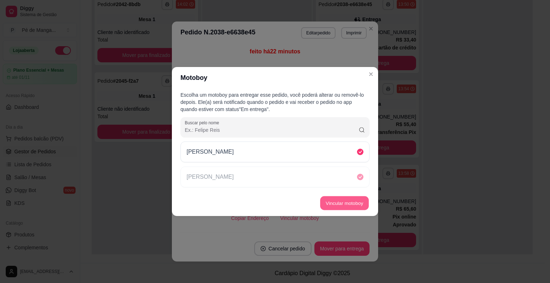
click at [346, 204] on button "Vincular motoboy" at bounding box center [344, 203] width 49 height 14
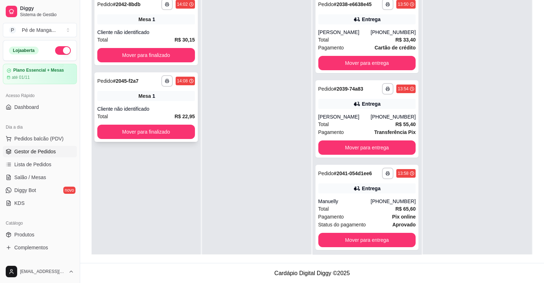
click at [155, 132] on button "Mover para finalizado" at bounding box center [146, 132] width 98 height 14
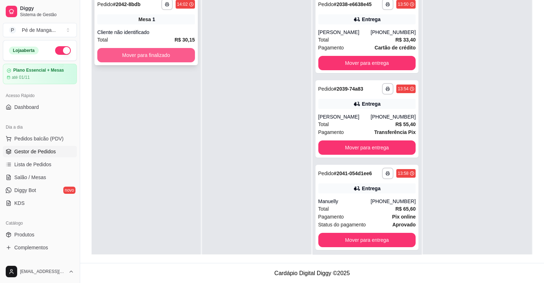
click at [161, 55] on button "Mover para finalizado" at bounding box center [146, 55] width 98 height 14
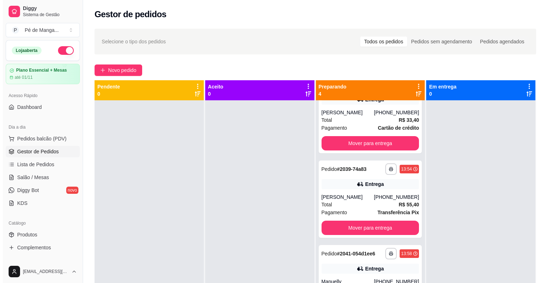
scroll to position [72, 0]
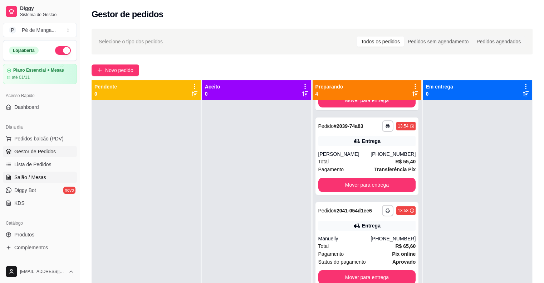
click at [43, 177] on span "Salão / Mesas" at bounding box center [30, 177] width 32 height 7
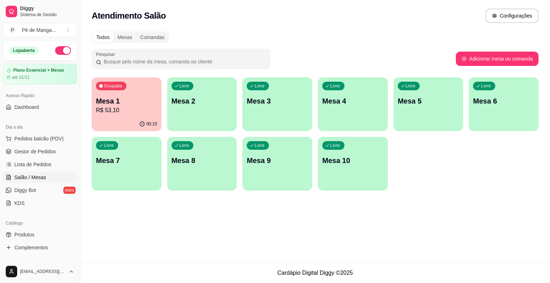
click at [131, 102] on p "Mesa 1" at bounding box center [126, 101] width 61 height 10
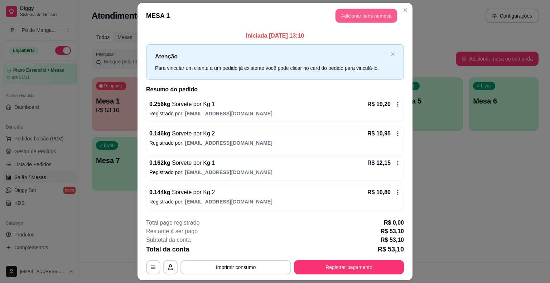
click at [367, 21] on button "Adicionar itens na mesa" at bounding box center [366, 16] width 62 height 14
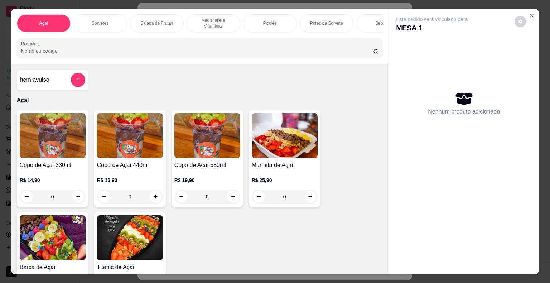
click at [106, 18] on div "Sorvetes" at bounding box center [100, 23] width 54 height 18
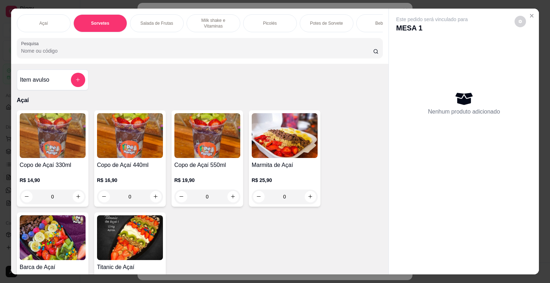
scroll to position [17, 0]
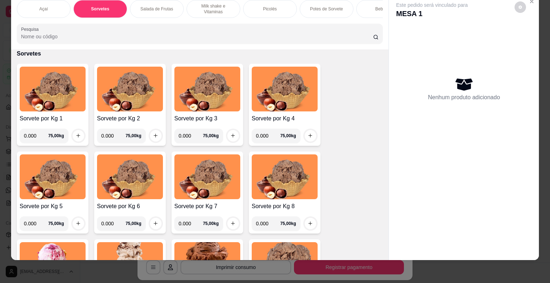
click at [281, 5] on div "Picolés" at bounding box center [270, 9] width 54 height 18
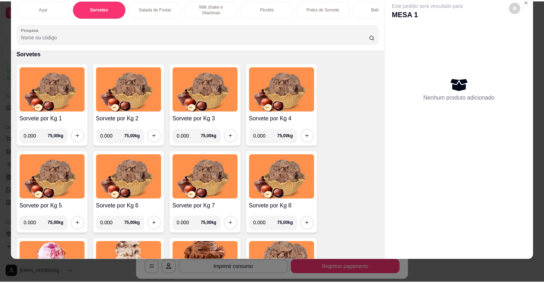
scroll to position [1098, 0]
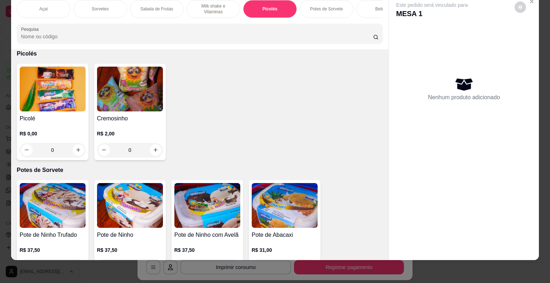
click at [54, 105] on img at bounding box center [53, 89] width 66 height 45
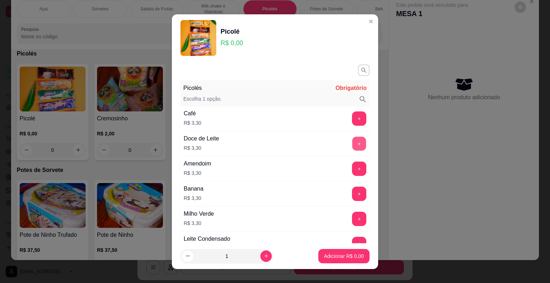
click at [352, 142] on button "+" at bounding box center [359, 143] width 14 height 14
click at [350, 262] on button "Adicionar R$ 3,30" at bounding box center [344, 256] width 50 height 14
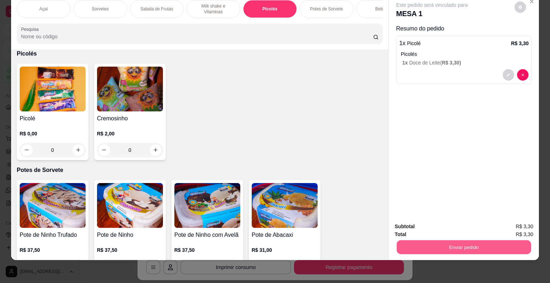
click at [450, 240] on button "Enviar pedido" at bounding box center [464, 247] width 134 height 14
click at [508, 225] on button "Enviar pedido" at bounding box center [514, 223] width 39 height 13
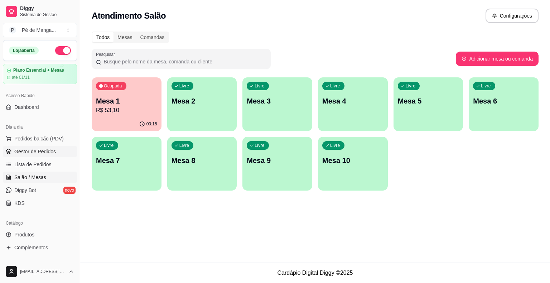
click at [55, 154] on link "Gestor de Pedidos" at bounding box center [40, 151] width 74 height 11
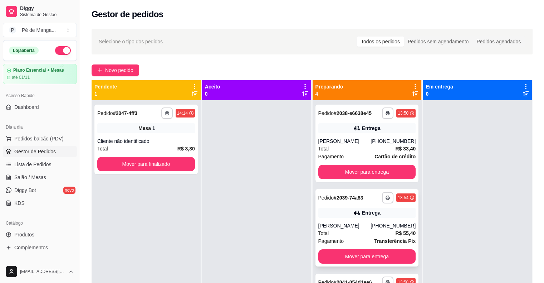
click at [368, 223] on div "[PERSON_NAME]" at bounding box center [345, 225] width 53 height 7
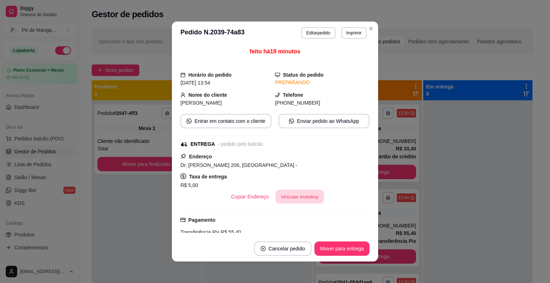
click at [295, 195] on button "Vincular motoboy" at bounding box center [299, 197] width 49 height 14
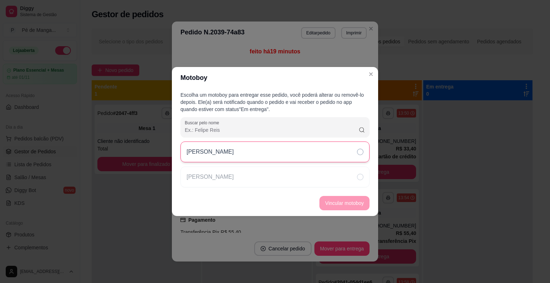
click at [282, 155] on div "[PERSON_NAME]" at bounding box center [274, 151] width 189 height 21
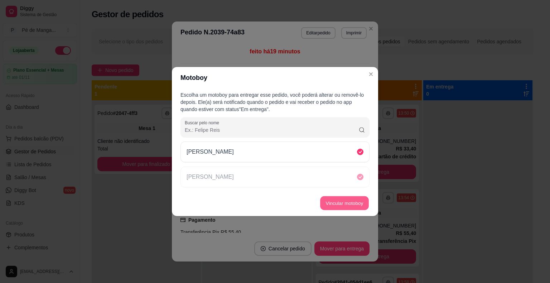
click at [336, 204] on button "Vincular motoboy" at bounding box center [344, 203] width 49 height 14
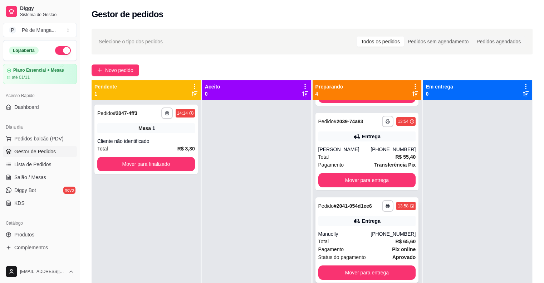
scroll to position [78, 0]
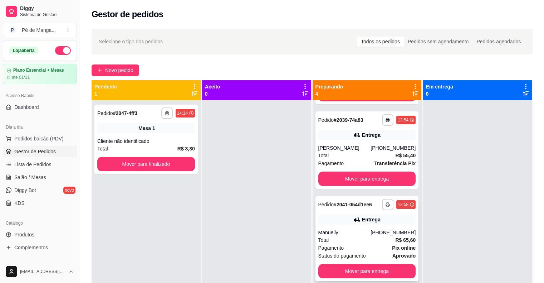
click at [358, 238] on div "Total R$ 65,60" at bounding box center [368, 240] width 98 height 8
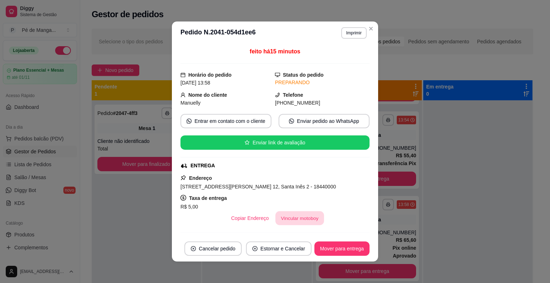
click at [295, 212] on button "Vincular motoboy" at bounding box center [299, 218] width 49 height 14
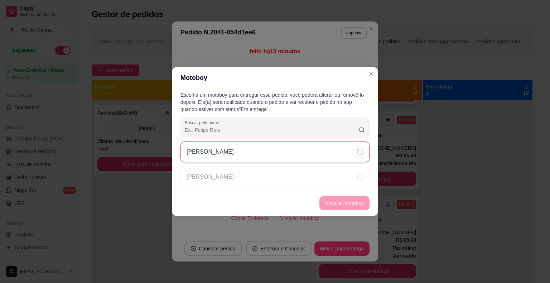
click at [290, 150] on div "[PERSON_NAME]" at bounding box center [274, 151] width 189 height 21
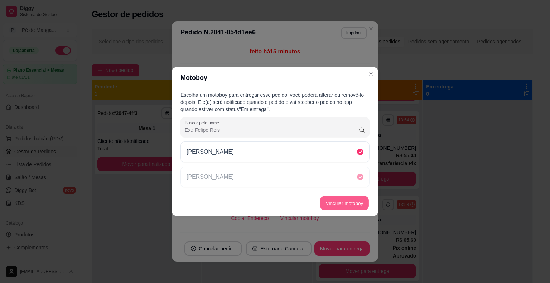
click at [351, 200] on button "Vincular motoboy" at bounding box center [344, 203] width 49 height 14
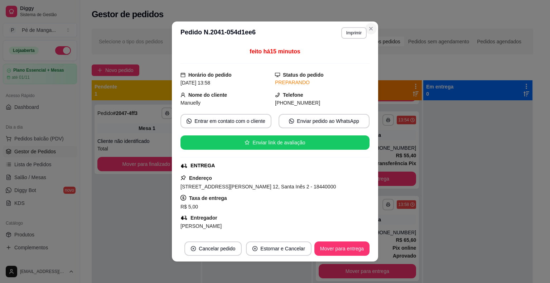
click at [372, 28] on section "**********" at bounding box center [275, 141] width 206 height 240
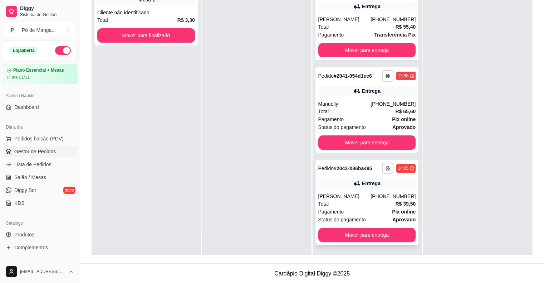
scroll to position [109, 0]
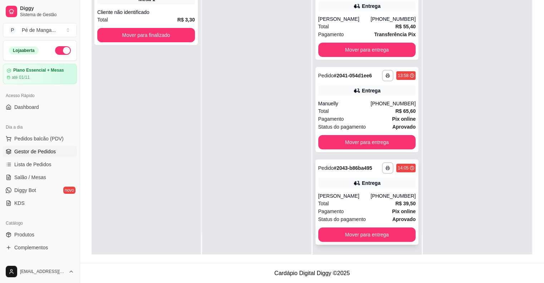
click at [360, 211] on div "Pagamento Pix online" at bounding box center [368, 211] width 98 height 8
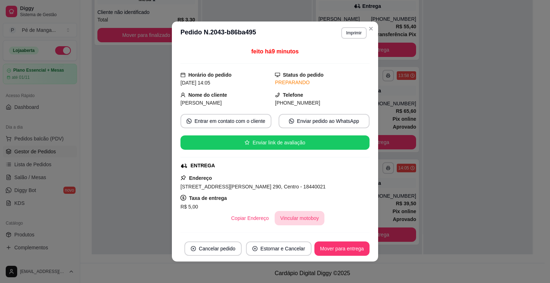
click at [285, 220] on button "Vincular motoboy" at bounding box center [300, 218] width 50 height 14
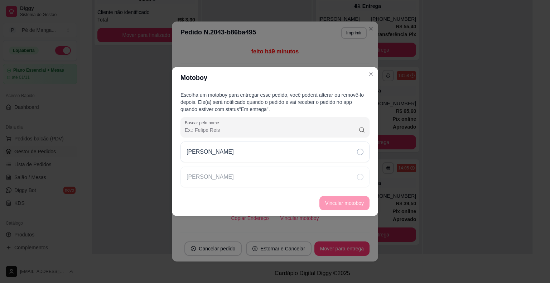
drag, startPoint x: 270, startPoint y: 150, endPoint x: 299, endPoint y: 164, distance: 32.7
click at [271, 150] on div "[PERSON_NAME]" at bounding box center [274, 151] width 189 height 21
click at [347, 207] on button "Vincular motoboy" at bounding box center [344, 203] width 50 height 14
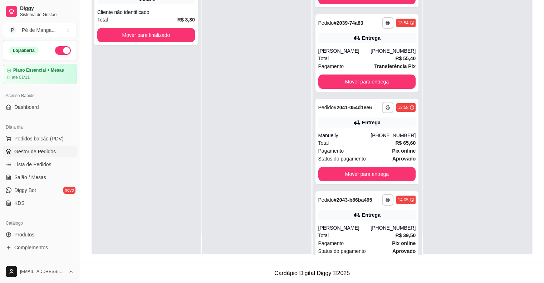
scroll to position [0, 0]
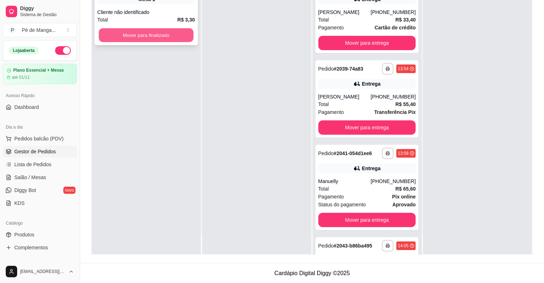
click at [127, 39] on button "Mover para finalizado" at bounding box center [146, 35] width 95 height 14
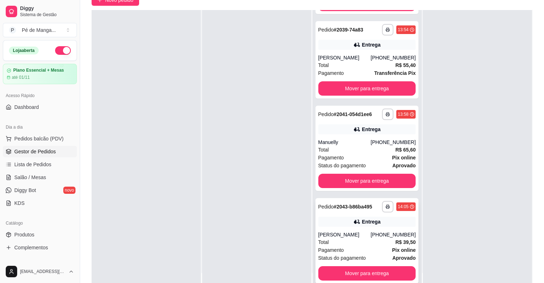
scroll to position [72, 0]
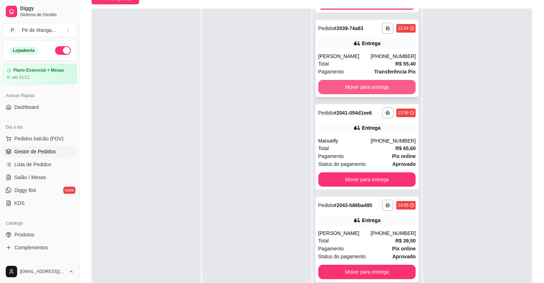
click at [349, 82] on button "Mover para entrega" at bounding box center [368, 87] width 98 height 14
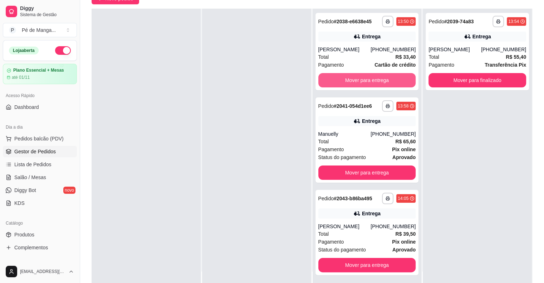
scroll to position [0, 0]
click at [346, 81] on button "Mover para entrega" at bounding box center [367, 80] width 95 height 14
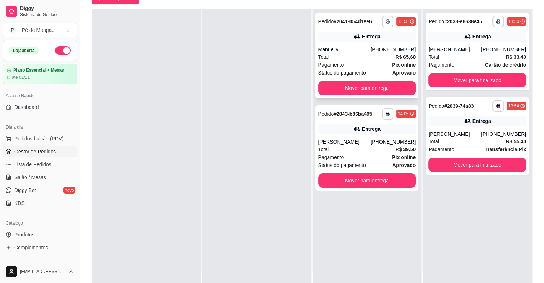
click at [346, 81] on div "**********" at bounding box center [367, 55] width 103 height 85
click at [375, 90] on button "Mover para entrega" at bounding box center [368, 88] width 98 height 14
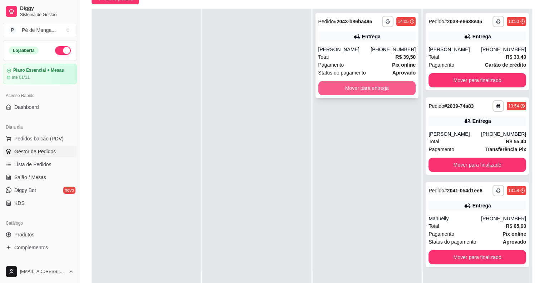
click at [375, 90] on button "Mover para entrega" at bounding box center [368, 88] width 98 height 14
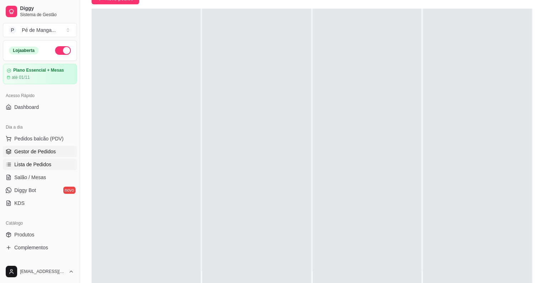
click at [31, 166] on span "Lista de Pedidos" at bounding box center [32, 164] width 37 height 7
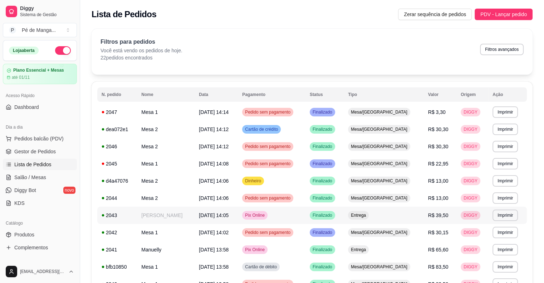
click at [220, 217] on span "[DATE] 14:05" at bounding box center [214, 215] width 30 height 6
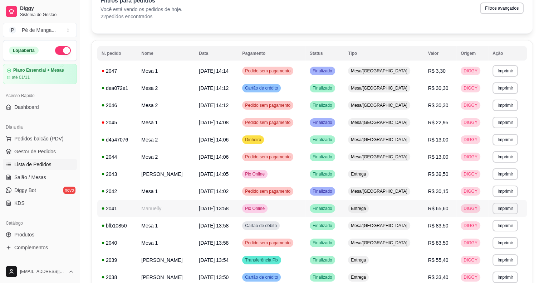
scroll to position [72, 0]
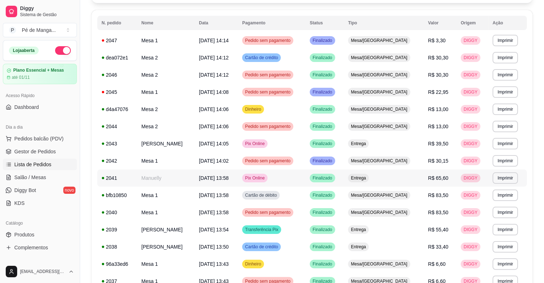
click at [229, 176] on span "[DATE] 13:58" at bounding box center [214, 178] width 30 height 6
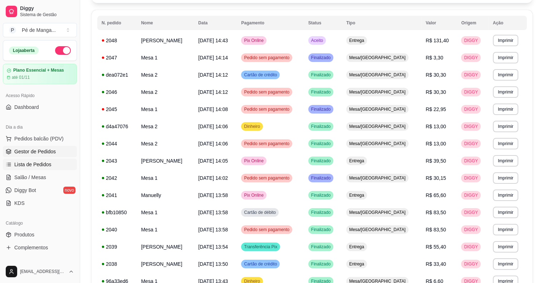
click at [50, 154] on span "Gestor de Pedidos" at bounding box center [35, 151] width 42 height 7
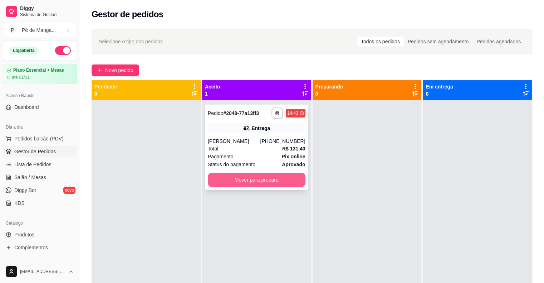
click at [261, 180] on button "Mover para preparo" at bounding box center [257, 180] width 98 height 14
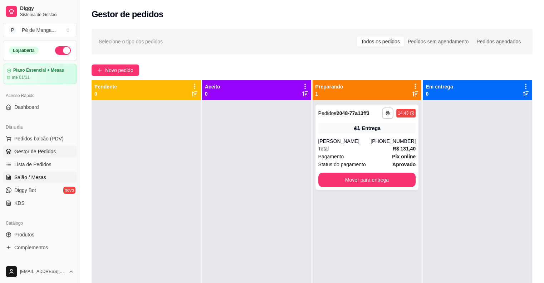
click at [50, 175] on link "Salão / Mesas" at bounding box center [40, 176] width 74 height 11
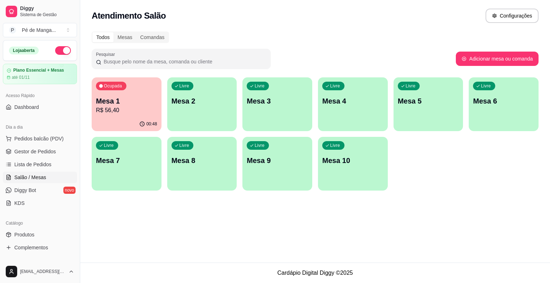
click at [128, 119] on div "00:48" at bounding box center [127, 124] width 70 height 14
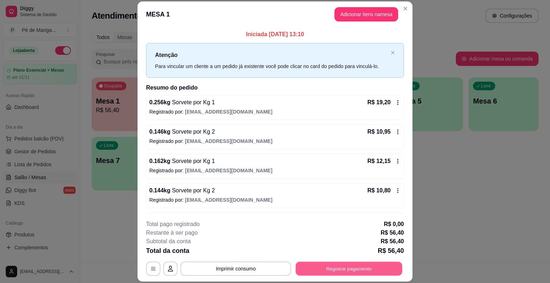
click at [378, 266] on button "Registrar pagamento" at bounding box center [349, 269] width 107 height 14
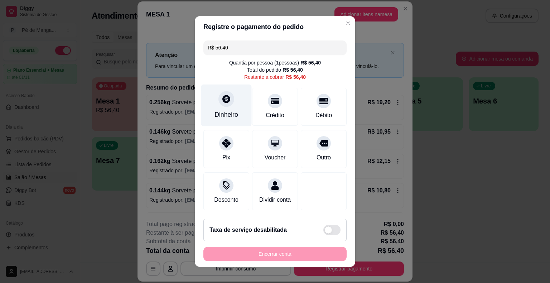
click at [222, 112] on div "Dinheiro" at bounding box center [226, 114] width 24 height 9
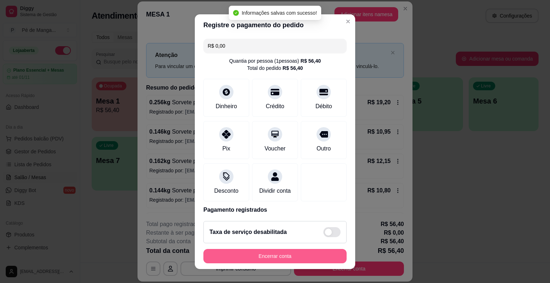
type input "R$ 0,00"
click at [296, 259] on button "Encerrar conta" at bounding box center [274, 256] width 143 height 14
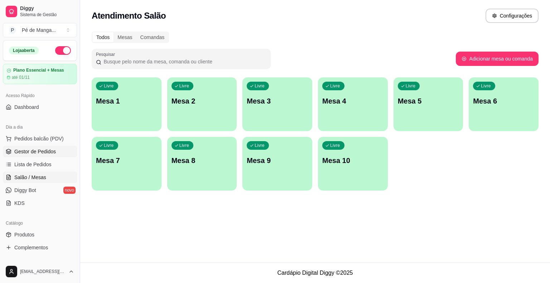
click at [29, 156] on link "Gestor de Pedidos" at bounding box center [40, 151] width 74 height 11
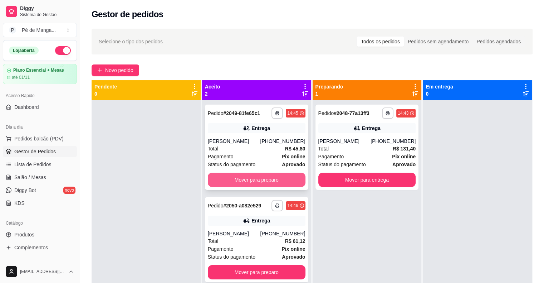
click at [279, 181] on button "Mover para preparo" at bounding box center [257, 180] width 98 height 14
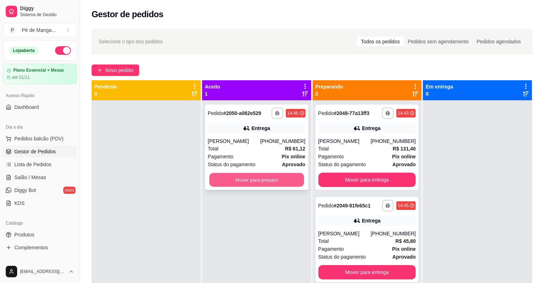
click at [278, 181] on button "Mover para preparo" at bounding box center [256, 180] width 95 height 14
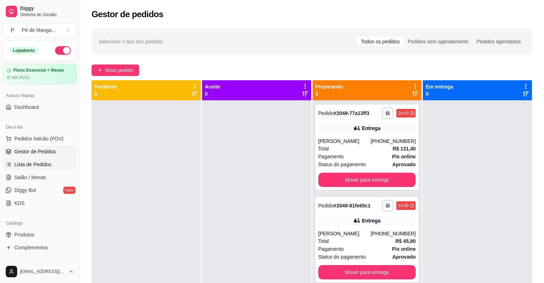
click at [37, 164] on span "Lista de Pedidos" at bounding box center [32, 164] width 37 height 7
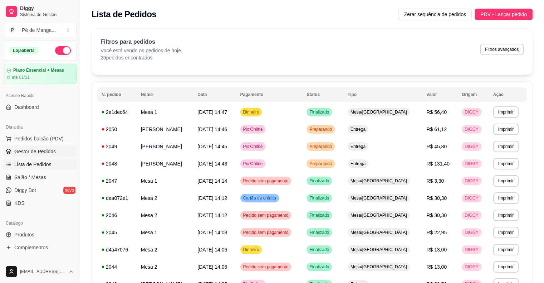
click at [41, 153] on span "Gestor de Pedidos" at bounding box center [35, 151] width 42 height 7
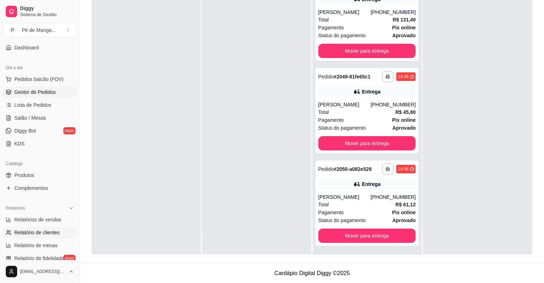
scroll to position [72, 0]
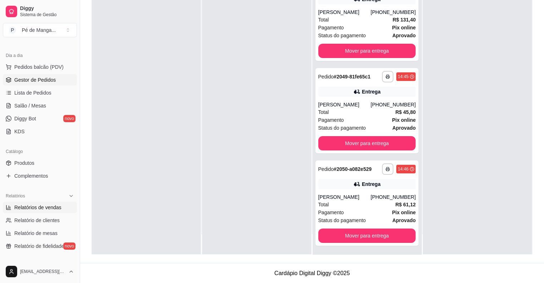
click at [50, 209] on span "Relatórios de vendas" at bounding box center [37, 207] width 47 height 7
select select "ALL"
select select "0"
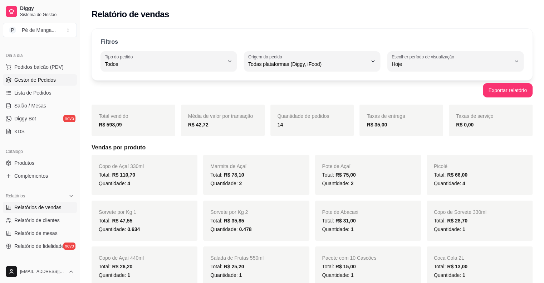
click at [42, 79] on span "Gestor de Pedidos" at bounding box center [35, 79] width 42 height 7
